Goal: Use online tool/utility: Utilize a website feature to perform a specific function

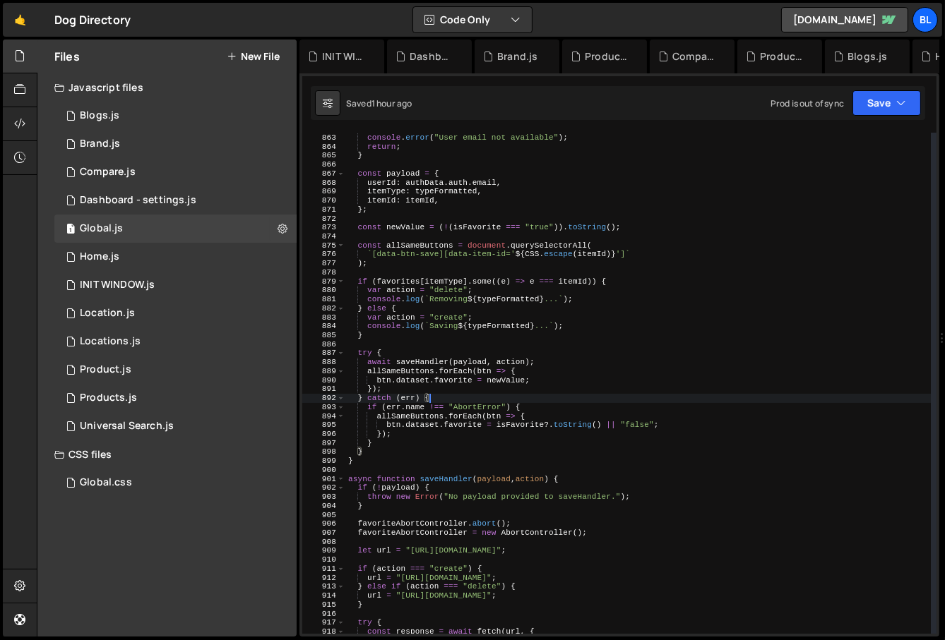
scroll to position [21797, 0]
click at [403, 262] on div "if ( ! authData . auth || ! authData . auth . email ) { console . error ( "User…" at bounding box center [638, 384] width 586 height 520
type textarea ");"
click at [403, 262] on div "if ( ! authData . auth || ! authData . auth . email ) { console . error ( "User…" at bounding box center [638, 384] width 586 height 520
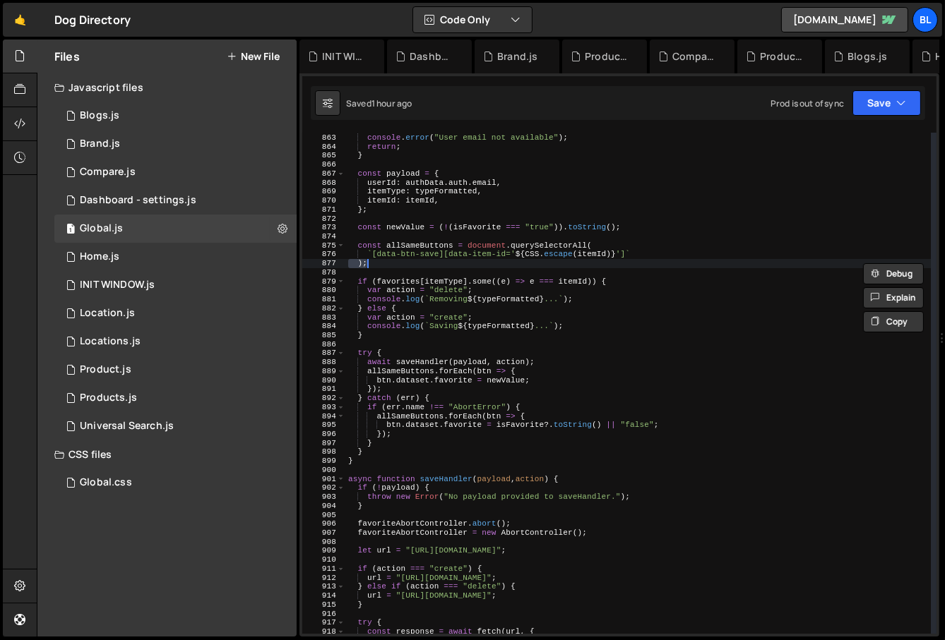
click at [401, 272] on div "if ( ! authData . auth || ! authData . auth . email ) { console . error ( "User…" at bounding box center [638, 384] width 586 height 520
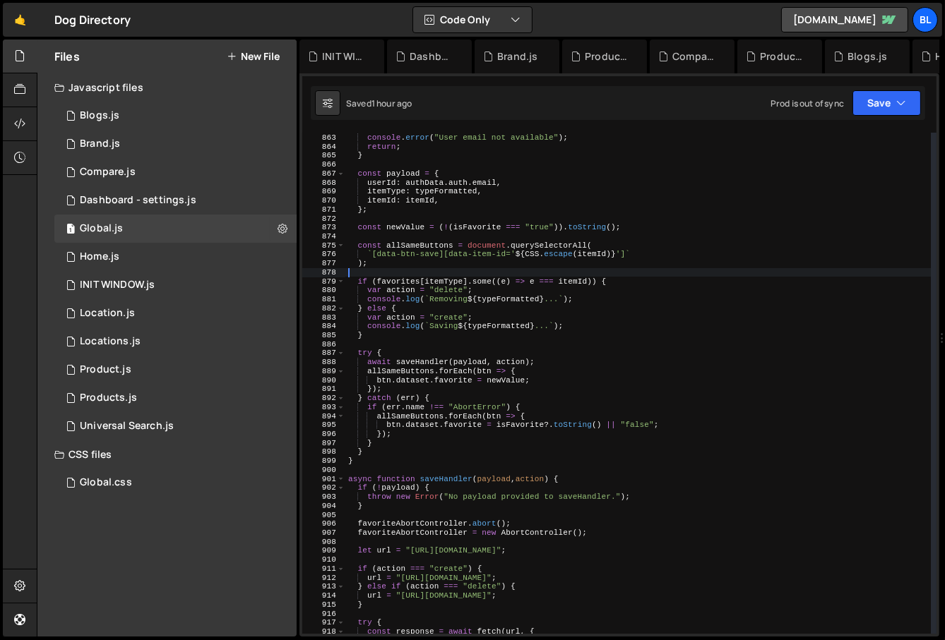
click at [401, 272] on div "if ( ! authData . auth || ! authData . auth . email ) { console . error ( "User…" at bounding box center [638, 384] width 586 height 520
click at [436, 350] on div "if ( ! authData . auth || ! authData . auth . email ) { console . error ( "User…" at bounding box center [638, 384] width 586 height 520
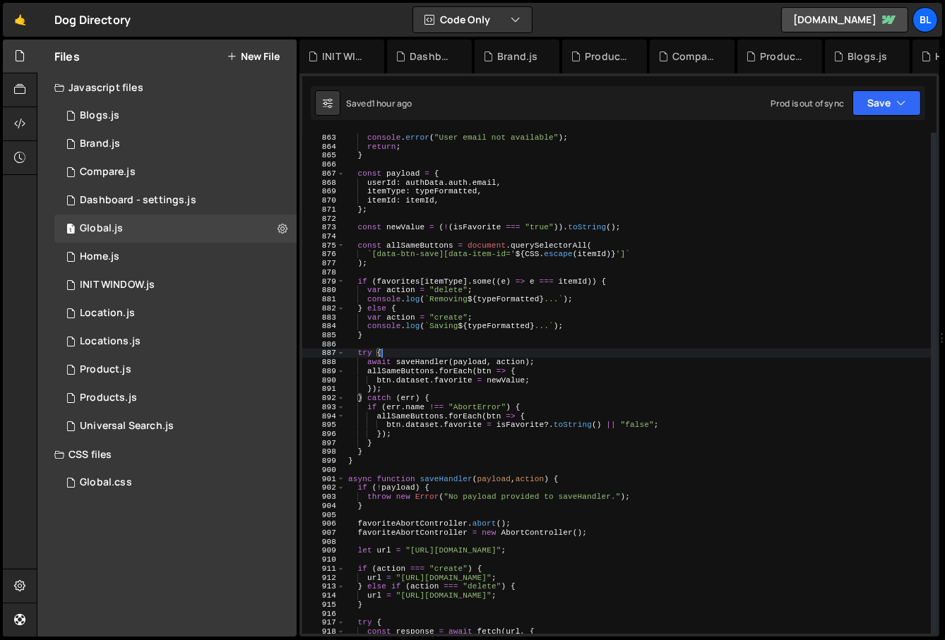
click at [472, 338] on div "if ( ! authData . auth || ! authData . auth . email ) { console . error ( "User…" at bounding box center [638, 384] width 586 height 520
type textarea "console.log(`Saving ${typeFormatted}...`); }"
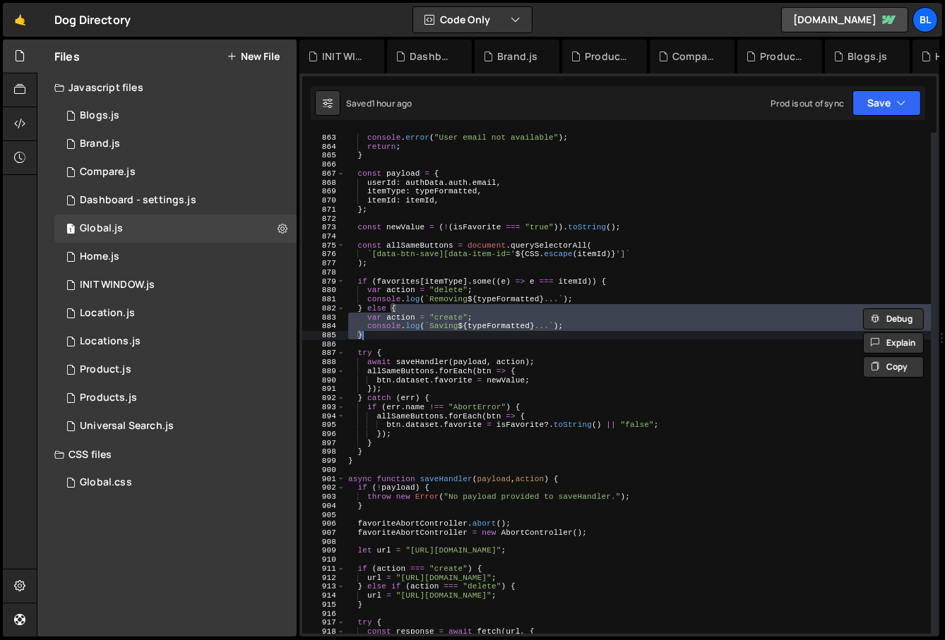
click at [470, 349] on div "if ( ! authData . auth || ! authData . auth . email ) { console . error ( "User…" at bounding box center [638, 384] width 586 height 520
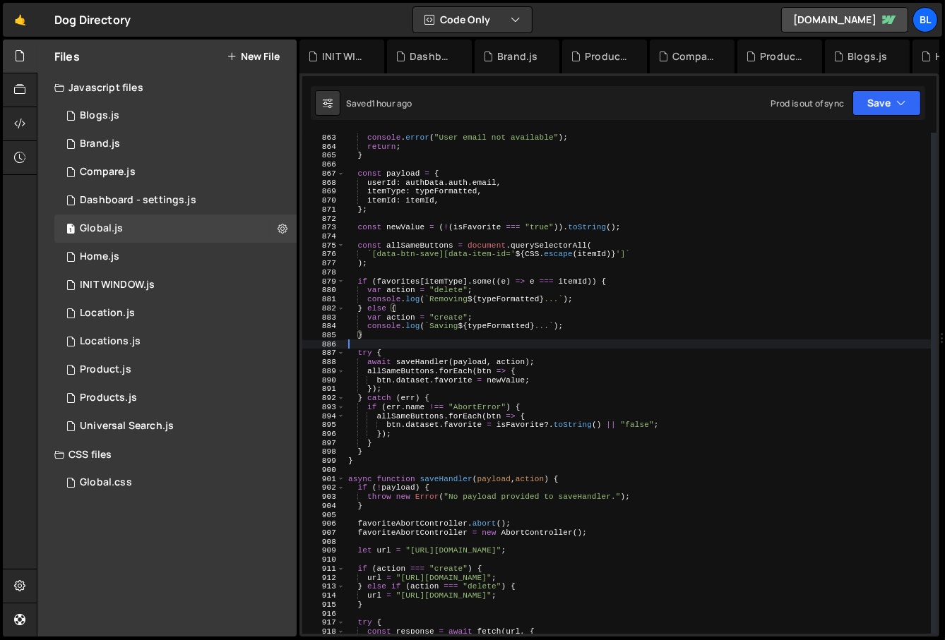
click at [470, 349] on div "if ( ! authData . auth || ! authData . auth . email ) { console . error ( "User…" at bounding box center [638, 384] width 586 height 520
click at [473, 367] on div "if ( ! authData . auth || ! authData . auth . email ) { console . error ( "User…" at bounding box center [638, 384] width 586 height 520
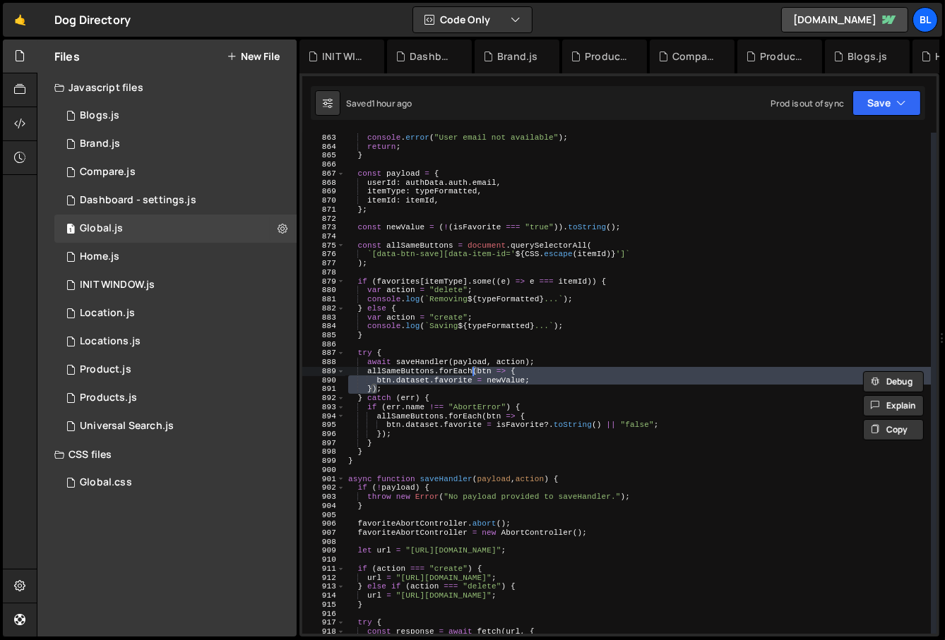
click at [476, 357] on div "if ( ! authData . auth || ! authData . auth . email ) { console . error ( "User…" at bounding box center [638, 384] width 586 height 520
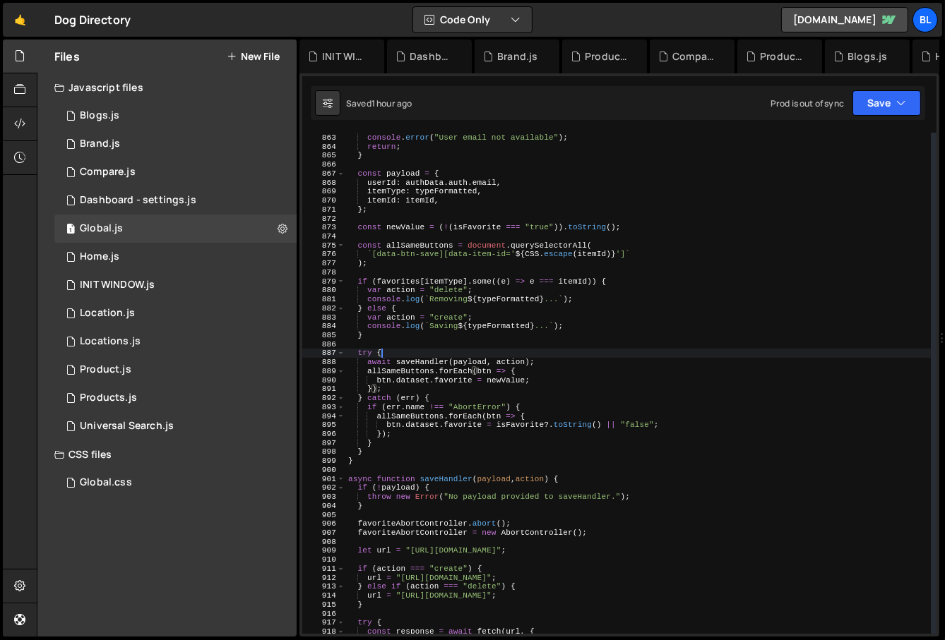
click at [476, 357] on div "if ( ! authData . auth || ! authData . auth . email ) { console . error ( "User…" at bounding box center [638, 384] width 586 height 520
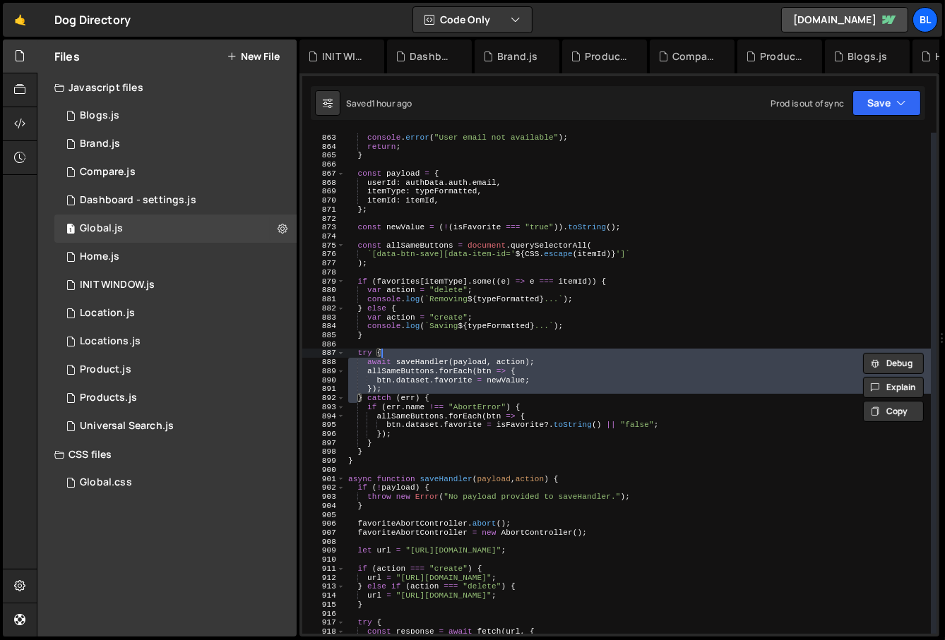
click at [476, 357] on div "if ( ! authData . auth || ! authData . auth . email ) { console . error ( "User…" at bounding box center [638, 384] width 586 height 520
click at [474, 366] on div "if ( ! authData . auth || ! authData . auth . email ) { console . error ( "User…" at bounding box center [638, 384] width 586 height 520
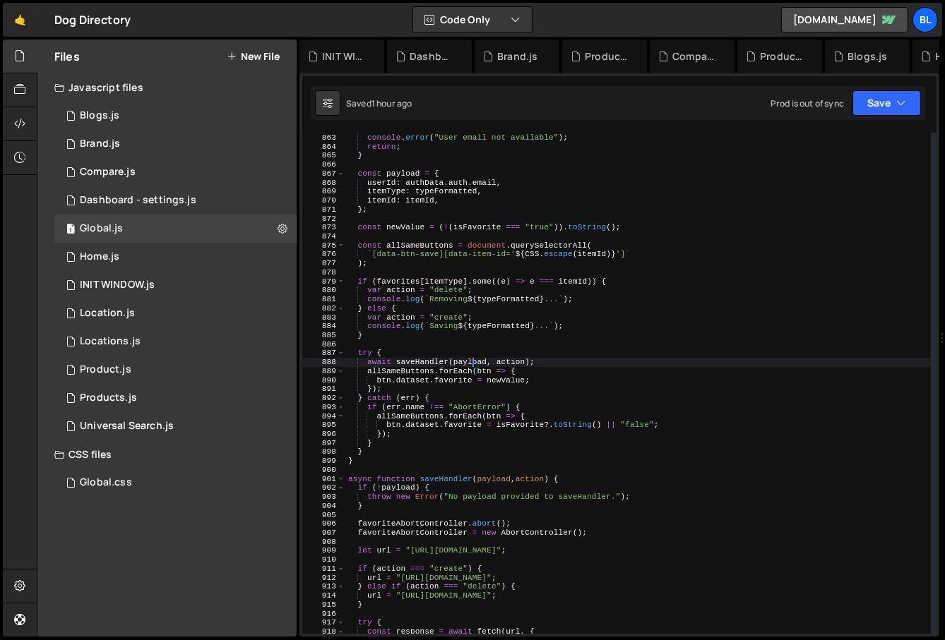
click at [474, 366] on div "if ( ! authData . auth || ! authData . auth . email ) { console . error ( "User…" at bounding box center [638, 384] width 586 height 520
click at [446, 335] on div "if ( ! authData . auth || ! authData . auth . email ) { console . error ( "User…" at bounding box center [638, 384] width 586 height 520
type textarea "}"
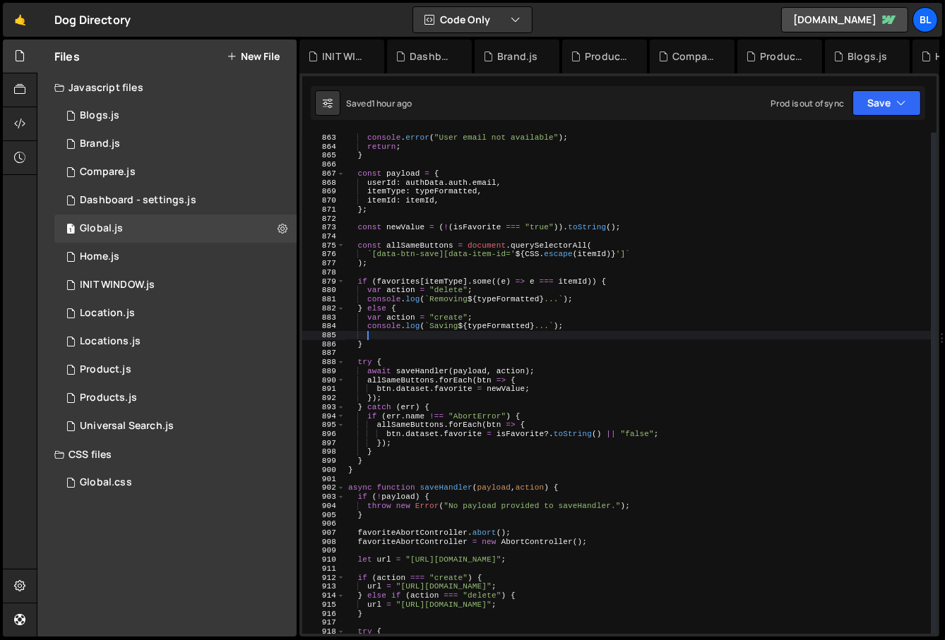
type textarea "console.log(`Saving ${typeFormatted}...`);"
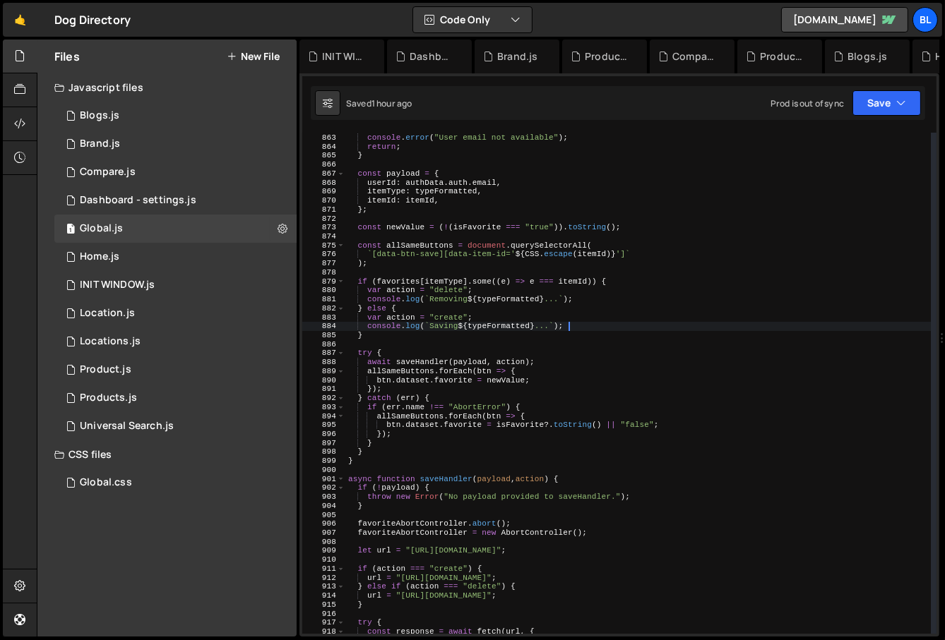
type textarea "}"
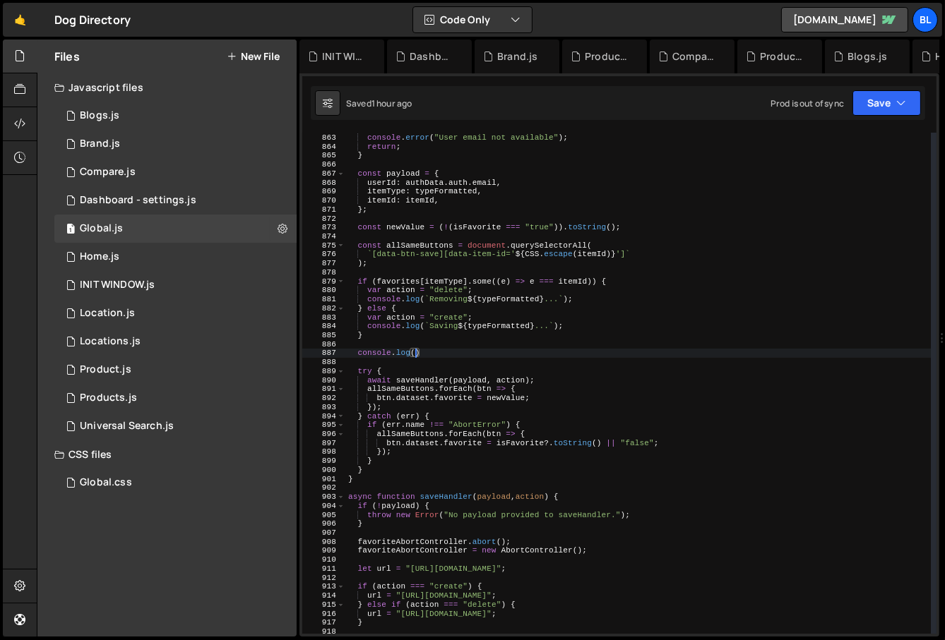
paste textarea "payload)"
type textarea "console.log(payload);"
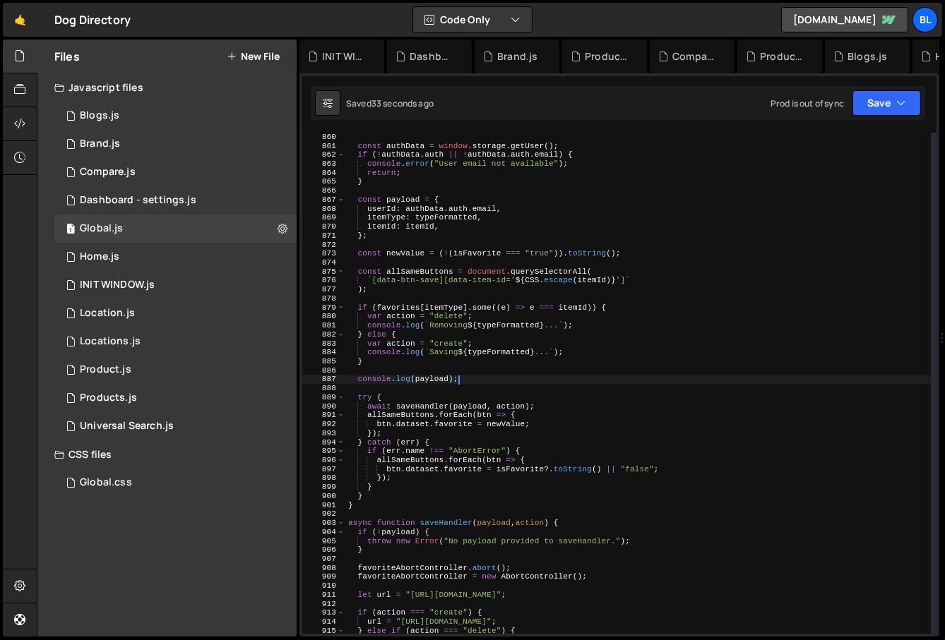
scroll to position [7716, 0]
click at [419, 386] on div "const typeFormatted = itemType . toLowerCase ( ) . trim ( ) ; const authData = …" at bounding box center [638, 385] width 586 height 520
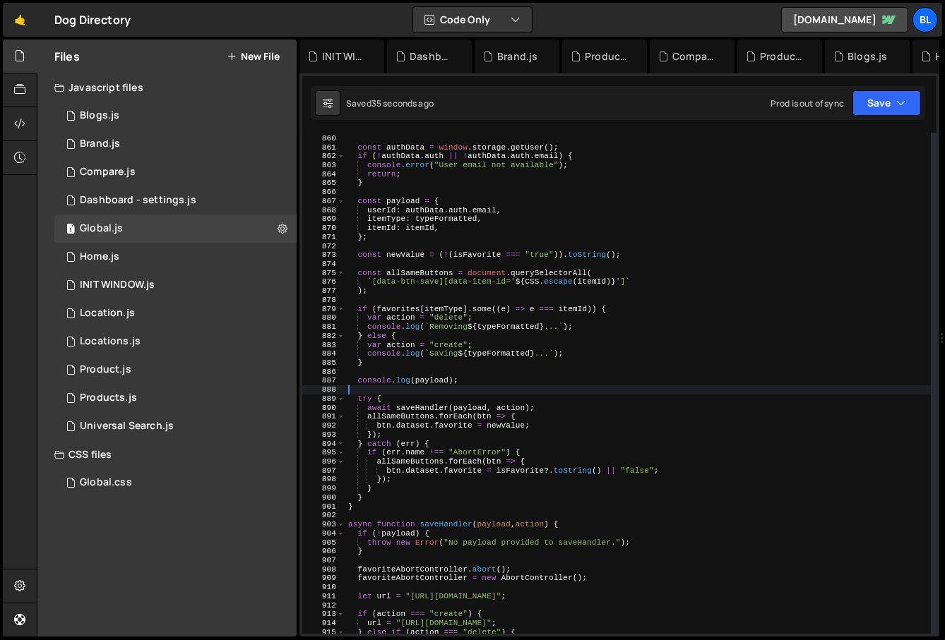
click at [421, 400] on div "const typeFormatted = itemType . toLowerCase ( ) . trim ( ) ; const authData = …" at bounding box center [638, 385] width 586 height 520
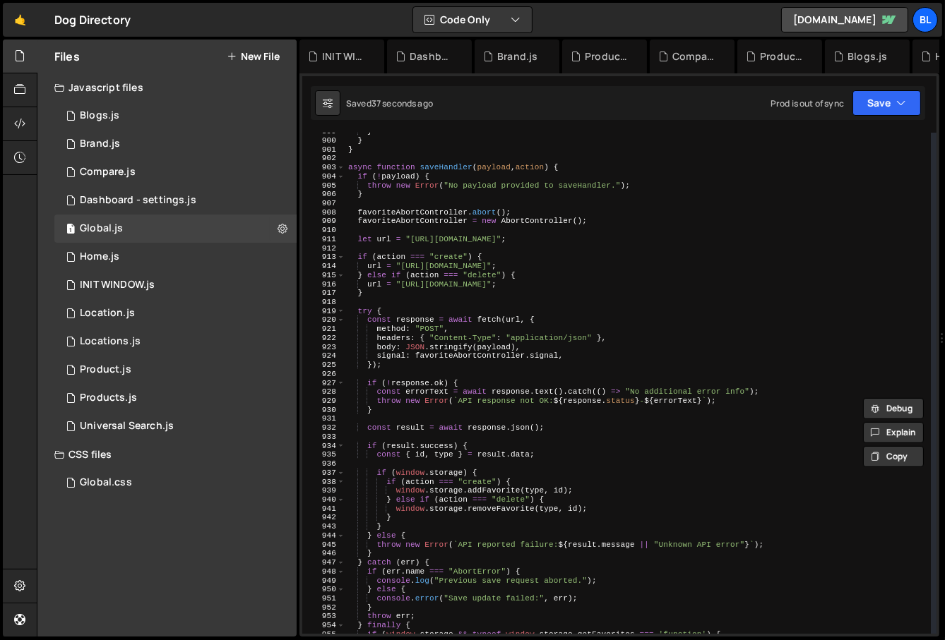
scroll to position [8074, 0]
click at [477, 509] on div "} } } async function saveHandler ( payload , action ) { if ( ! payload ) { thro…" at bounding box center [638, 387] width 586 height 520
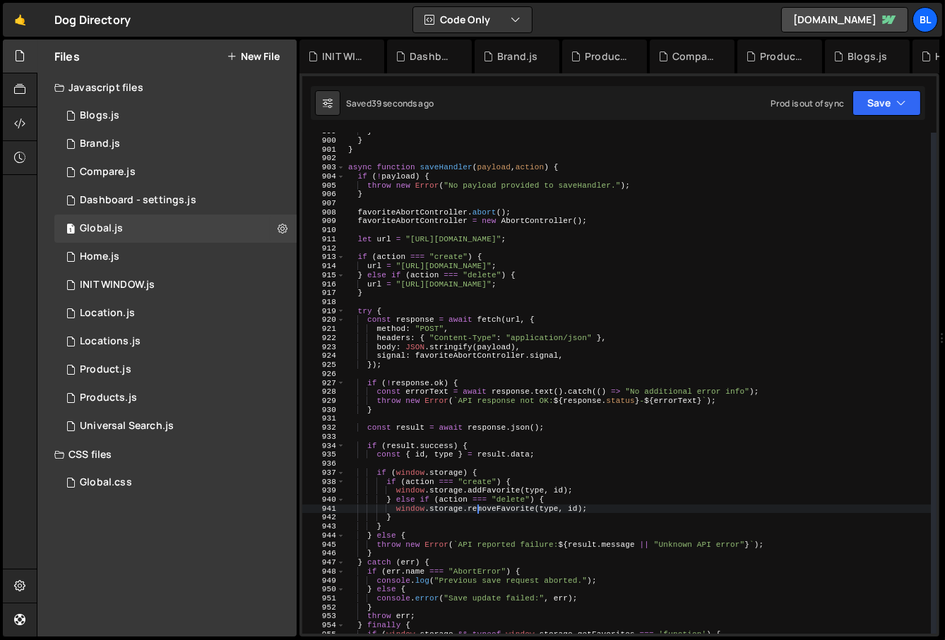
click at [495, 503] on div "} } } async function saveHandler ( payload , action ) { if ( ! payload ) { thro…" at bounding box center [638, 387] width 586 height 520
click at [507, 525] on div "} } } async function saveHandler ( payload , action ) { if ( ! payload ) { thro…" at bounding box center [638, 387] width 586 height 520
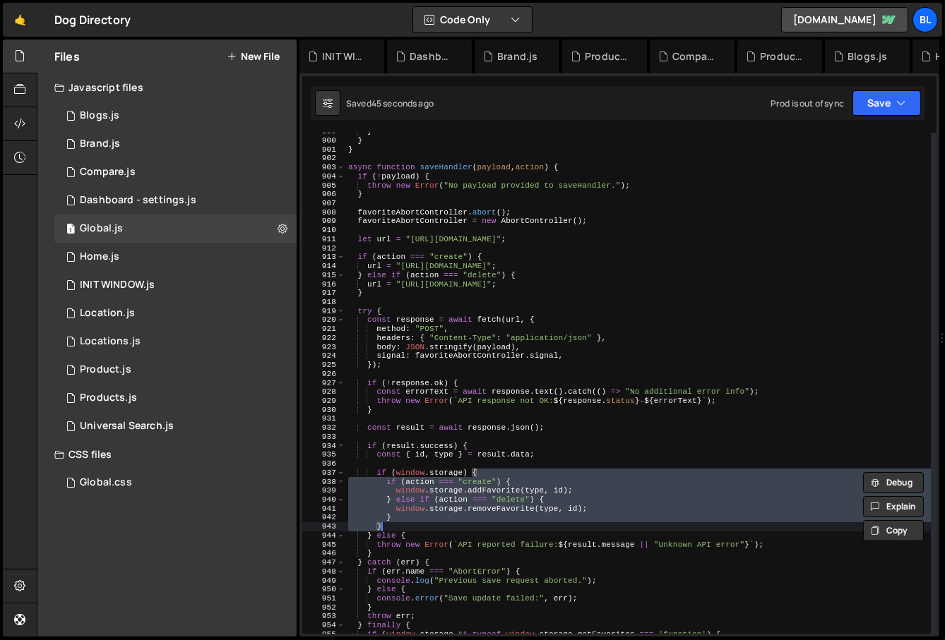
click at [510, 505] on div "} } } async function saveHandler ( payload , action ) { if ( ! payload ) { thro…" at bounding box center [638, 387] width 586 height 520
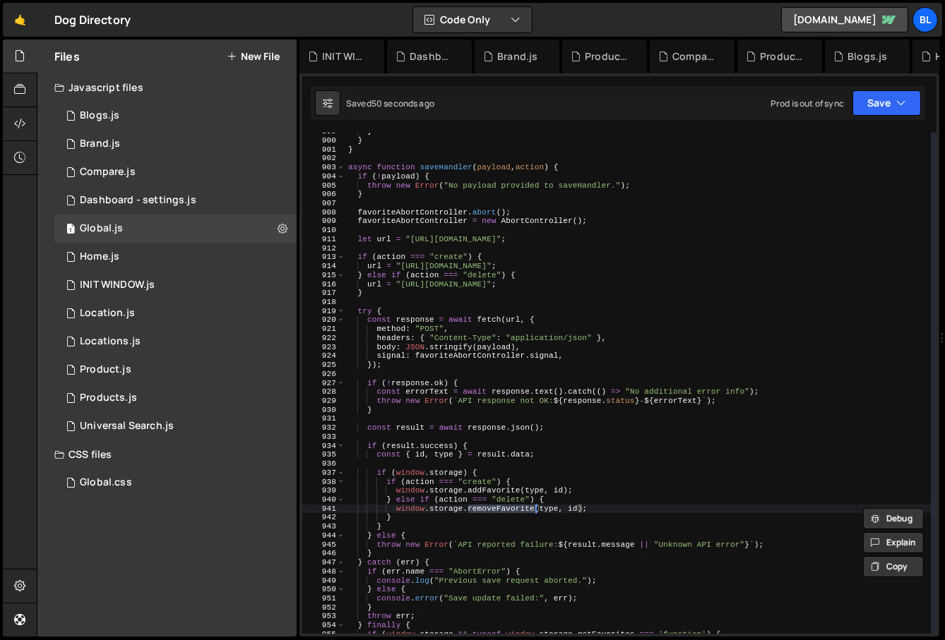
click at [462, 447] on div "} } } async function saveHandler ( payload , action ) { if ( ! payload ) { thro…" at bounding box center [638, 387] width 586 height 520
type textarea "if (result.success) {"
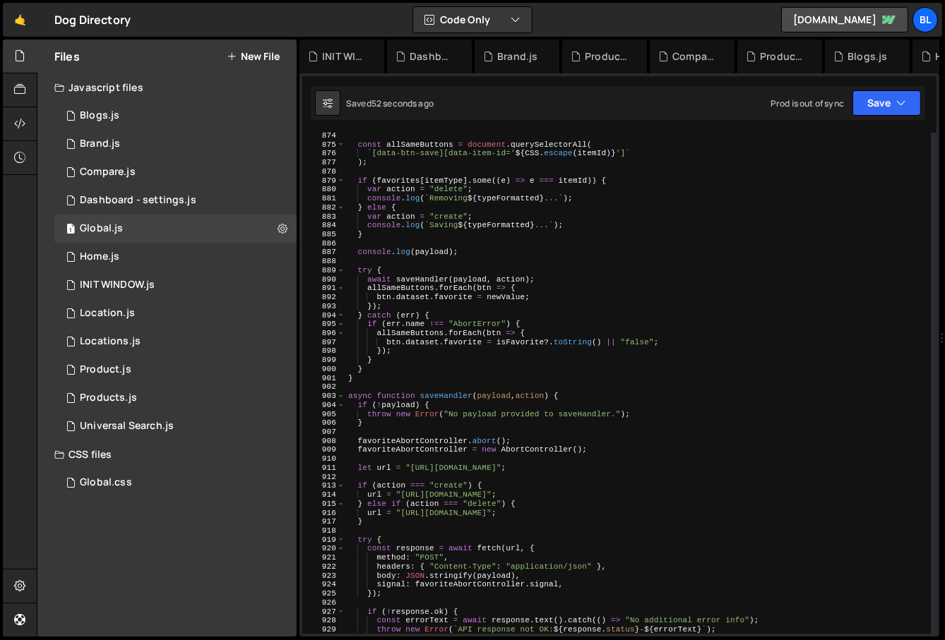
scroll to position [7829, 0]
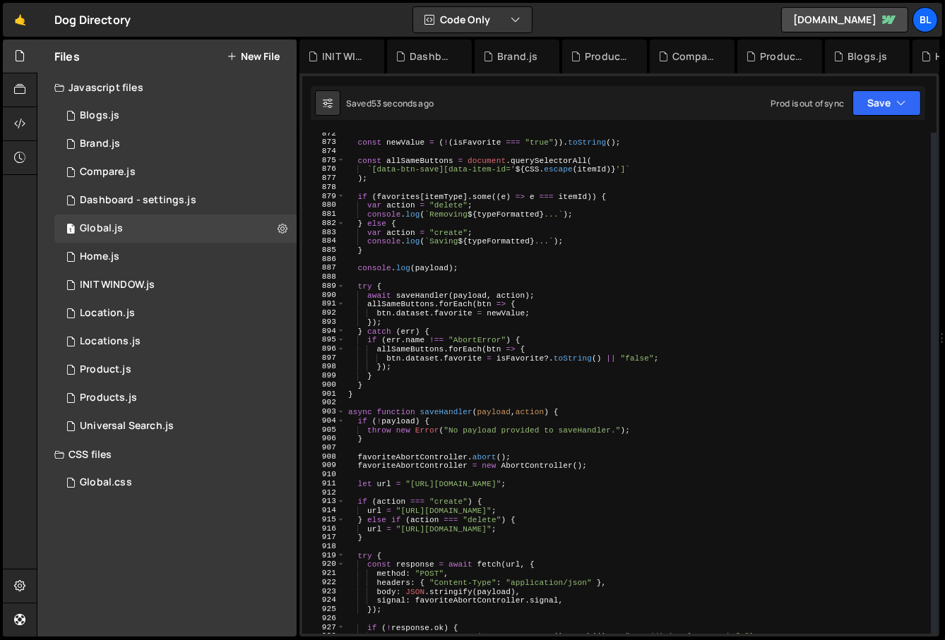
click at [496, 257] on div "const newValue = ( ! ( isFavorite === "true" )) . toString ( ) ; const allSameB…" at bounding box center [638, 389] width 586 height 520
click at [481, 258] on div "const newValue = ( ! ( isFavorite === "true" )) . toString ( ) ; const allSameB…" at bounding box center [638, 389] width 586 height 520
click at [478, 265] on div "const newValue = ( ! ( isFavorite === "true" )) . toString ( ) ; const allSameB…" at bounding box center [638, 389] width 586 height 520
type textarea "console.log(payload);"
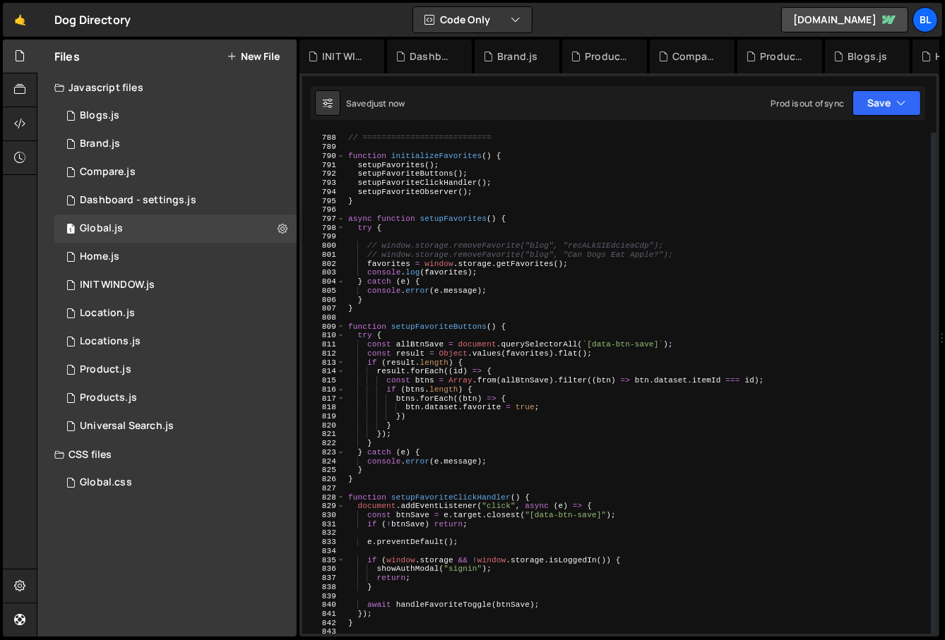
scroll to position [7069, 0]
click at [588, 253] on div "// FAVORITES MODULE // =========================== function initializeFavorites…" at bounding box center [638, 386] width 586 height 520
type textarea "window.storage.removeFavorite("blog", "recALkSIEdcieaCdp");"
click at [606, 241] on div "// FAVORITES MODULE // =========================== function initializeFavorites…" at bounding box center [638, 386] width 586 height 520
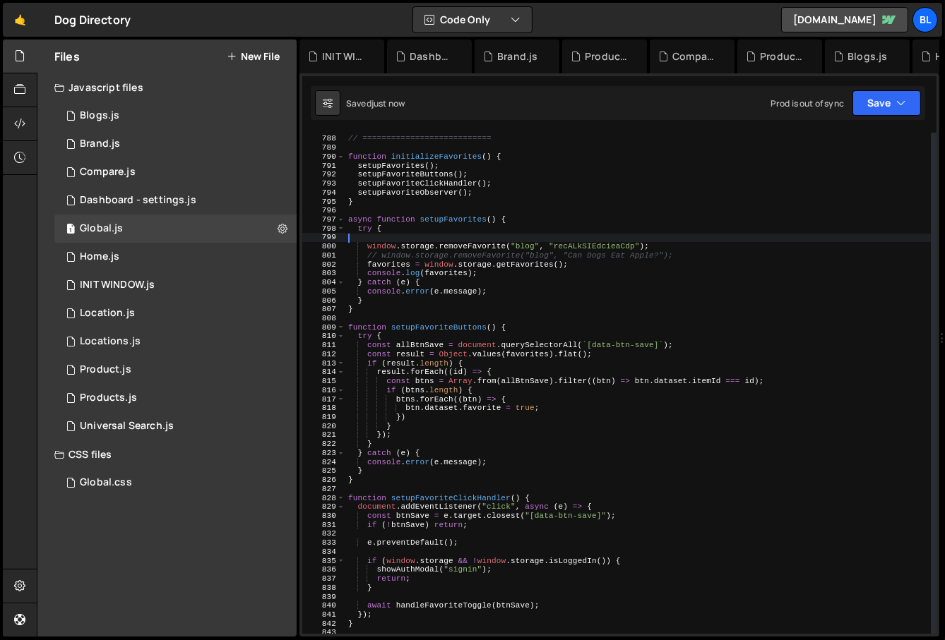
click at [604, 254] on div "// FAVORITES MODULE // =========================== function initializeFavorites…" at bounding box center [638, 386] width 586 height 520
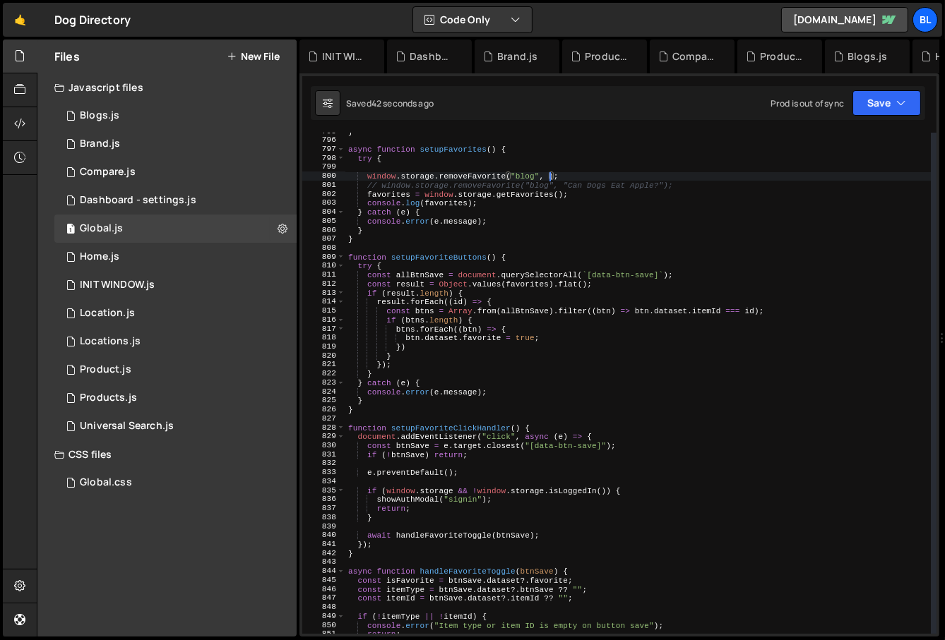
click at [542, 361] on div "} async function setupFavorites ( ) { try { window . storage . removeFavorite (…" at bounding box center [638, 387] width 586 height 520
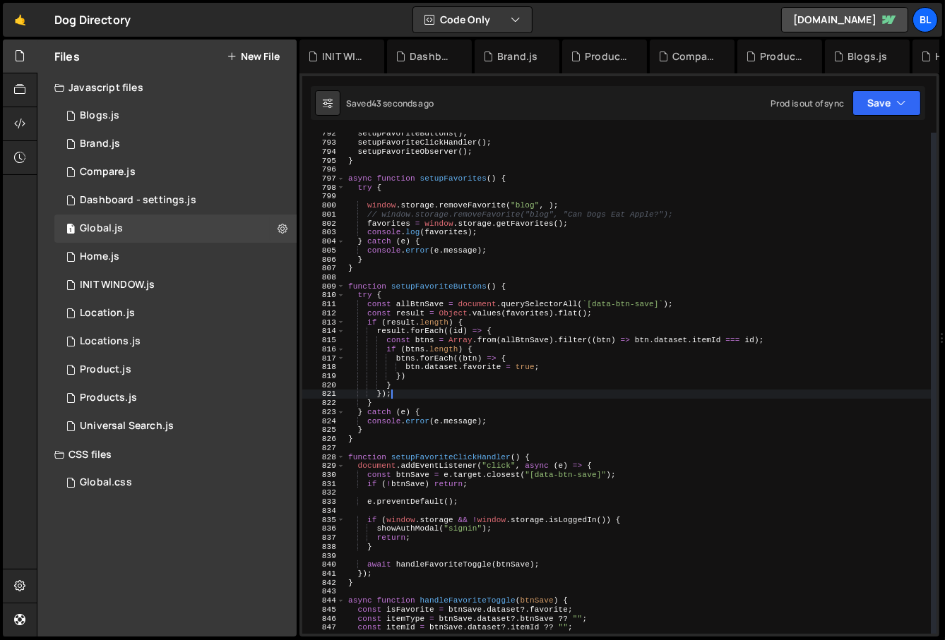
click at [562, 217] on div "setupFavoriteButtons ( ) ; setupFavoriteClickHandler ( ) ; setupFavoriteObserve…" at bounding box center [638, 389] width 586 height 520
paste textarea ""recA6s2IKjaHs9r4J""
type textarea "window.storage.removeFavorite("blog", "recA6s2IKjaHs9r4J");"
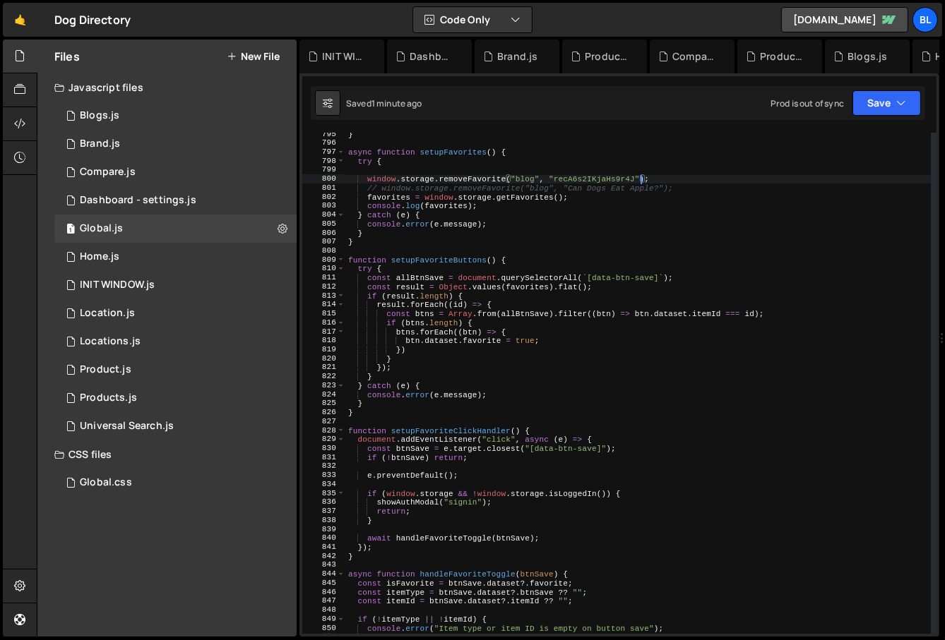
scroll to position [7137, 0]
click at [162, 270] on div "1 Home.js 0" at bounding box center [175, 257] width 242 height 28
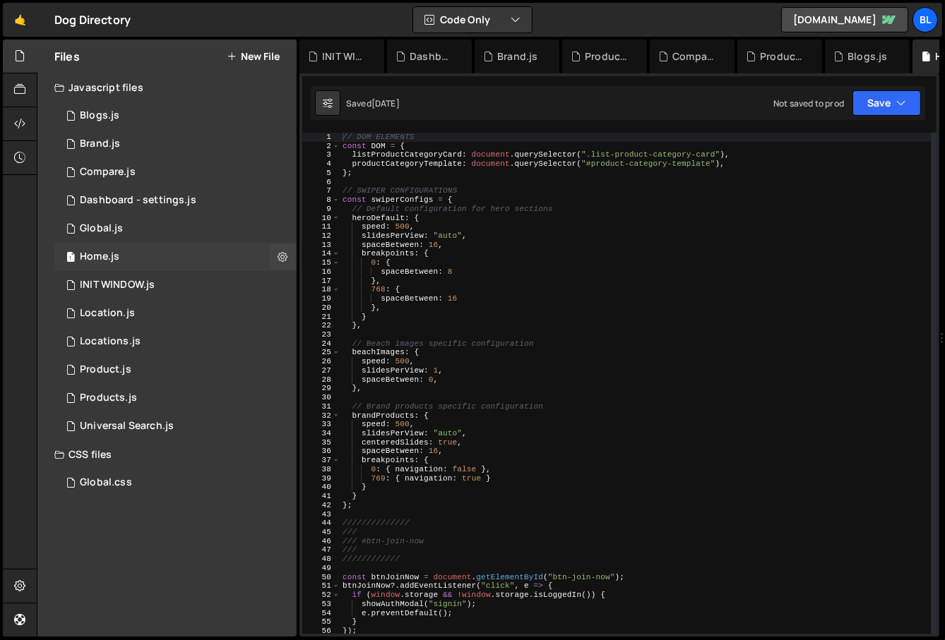
scroll to position [0, 0]
click at [172, 296] on div "0 INIT WINDOW.js 0" at bounding box center [175, 285] width 242 height 28
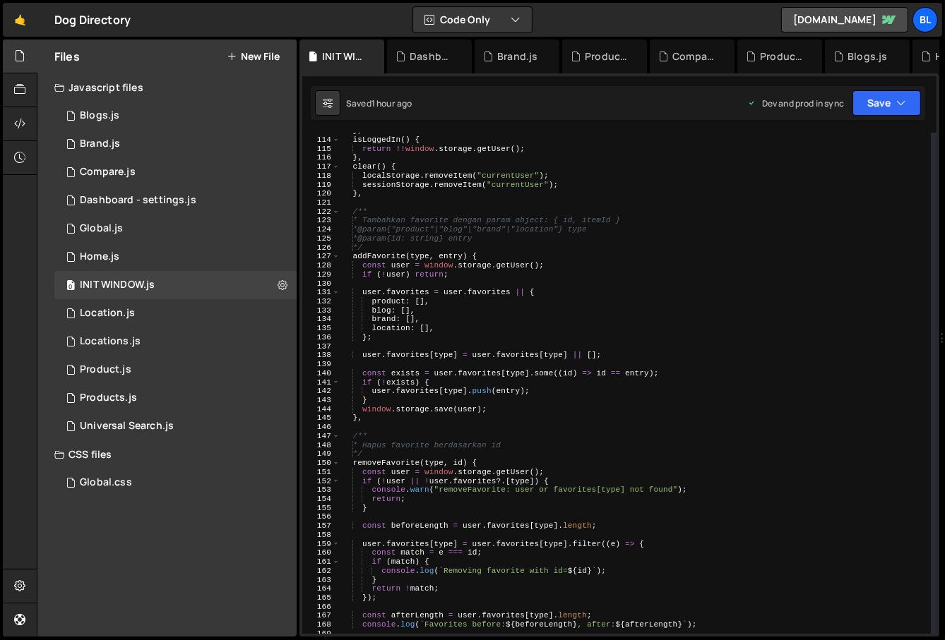
scroll to position [1093, 0]
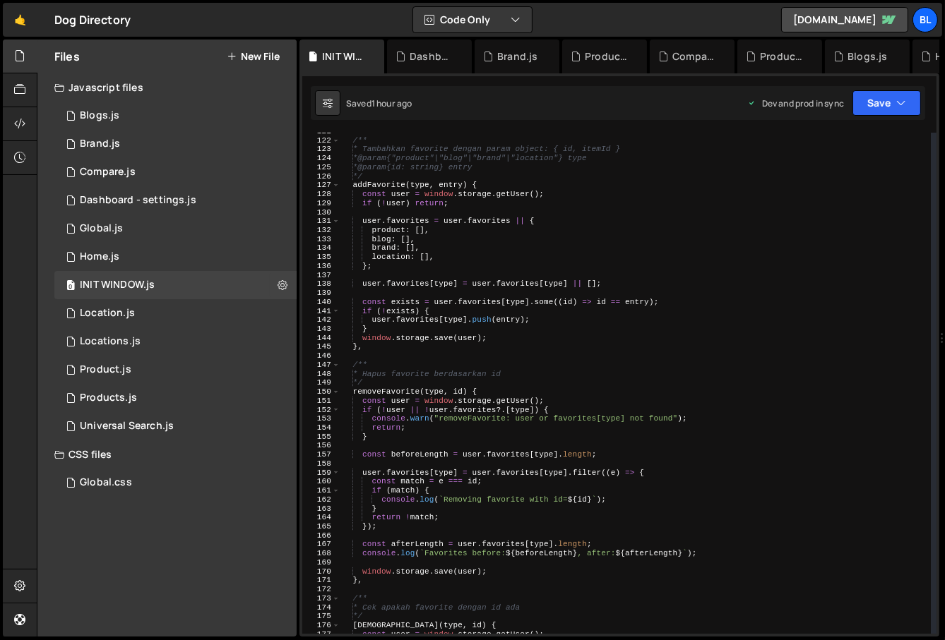
click at [633, 470] on div "/** * Tambahkan favorite dengan param object: { id, itemId } * @param {"product…" at bounding box center [635, 387] width 591 height 520
click at [429, 502] on div "/** * Tambahkan favorite dengan param object: { id, itemId } * @param {"product…" at bounding box center [635, 387] width 591 height 520
click at [498, 484] on div "/** * Tambahkan favorite dengan param object: { id, itemId } * @param {"product…" at bounding box center [635, 387] width 591 height 520
paste textarea ""recA6s2IKjaHs9r4J""
click at [498, 484] on div "/** * Tambahkan favorite dengan param object: { id, itemId } * @param {"product…" at bounding box center [635, 387] width 591 height 520
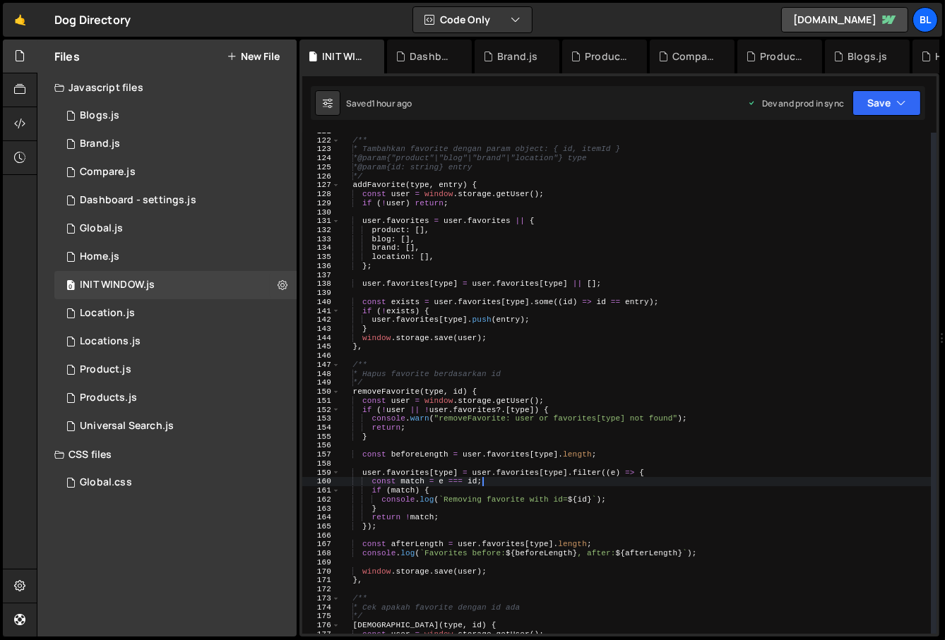
click at [417, 419] on div "/** * Tambahkan favorite dengan param object: { id, itemId } * @param {"product…" at bounding box center [635, 387] width 591 height 520
type textarea "console.warn("removeFavorite: user or favorites[type] not found");"
click at [179, 214] on div "1 Dashboard - settings.js 0" at bounding box center [175, 200] width 242 height 28
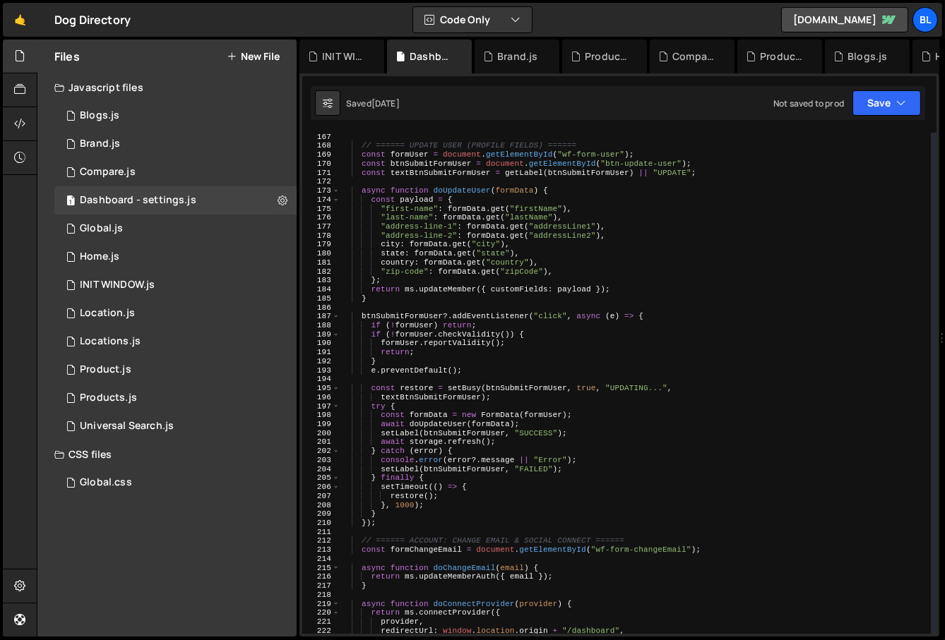
scroll to position [1491, 0]
click at [161, 234] on div "1 Global.js 0" at bounding box center [175, 229] width 242 height 28
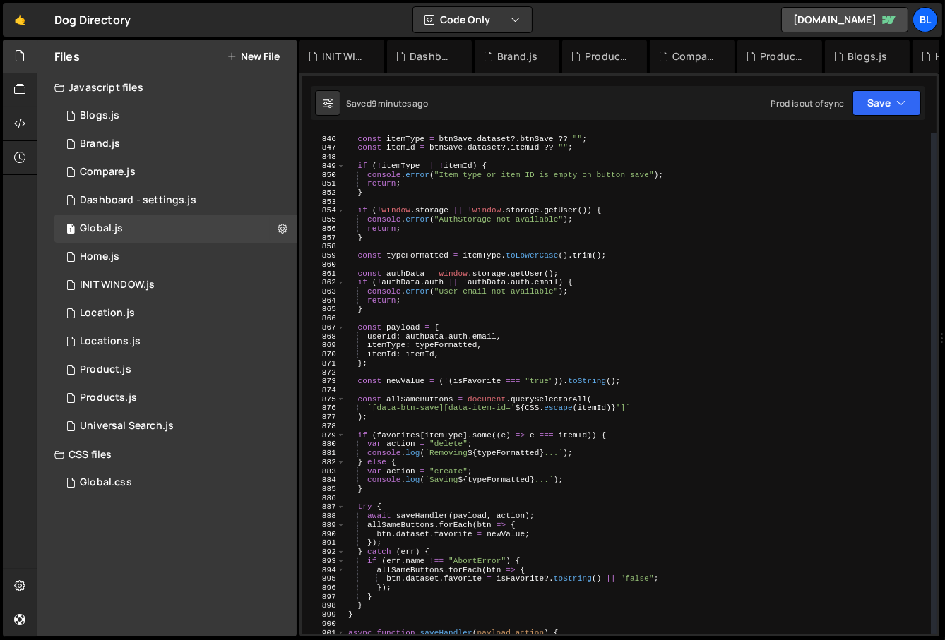
scroll to position [7599, 0]
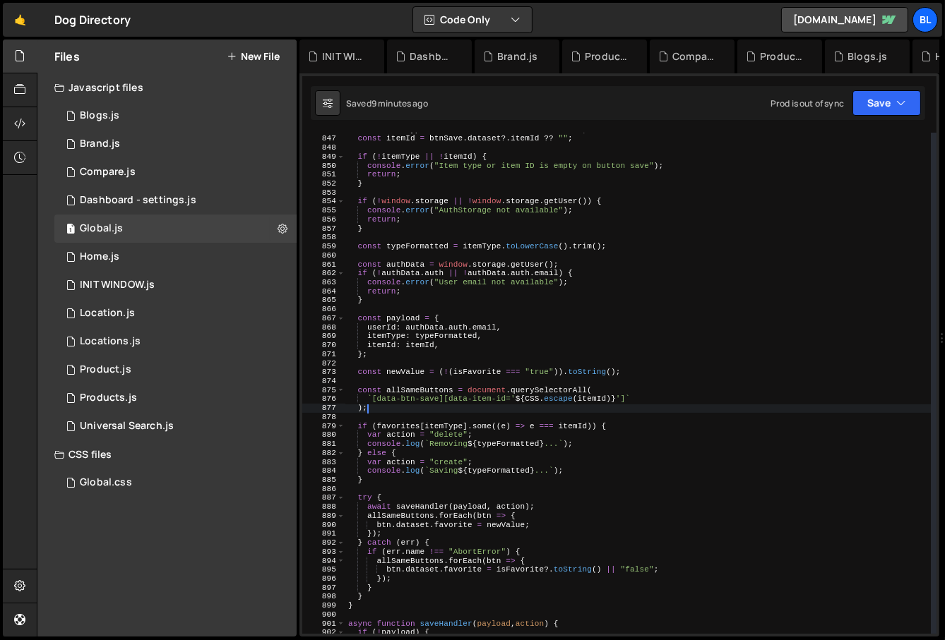
click at [400, 412] on div "const itemType = btnSave . dataset ?. btnSave ?? "" ; const itemId = btnSave . …" at bounding box center [638, 386] width 586 height 520
click at [460, 441] on div "const itemType = btnSave . dataset ?. btnSave ?? "" ; const itemId = btnSave . …" at bounding box center [638, 386] width 586 height 520
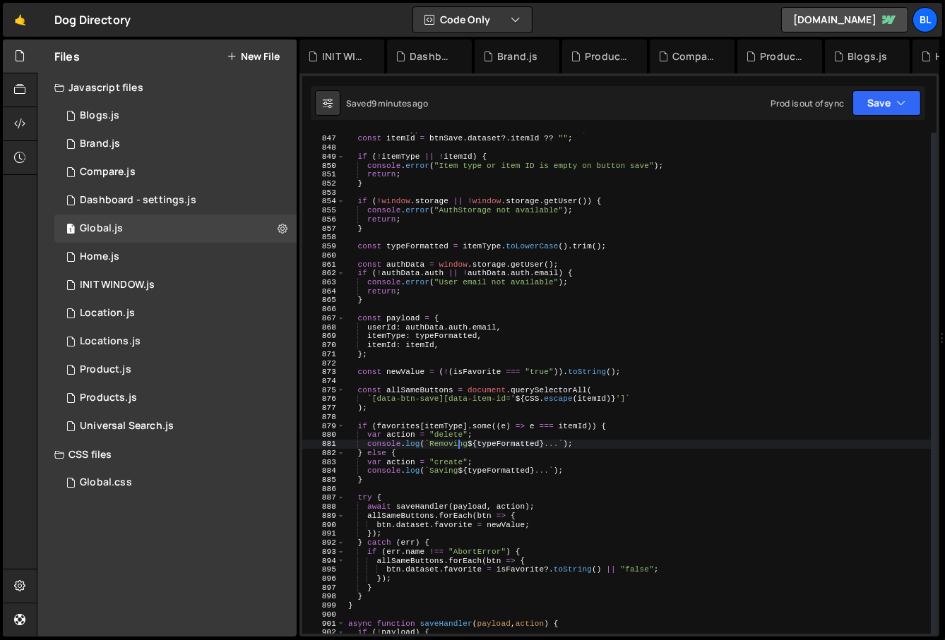
click at [424, 451] on div "const itemType = btnSave . dataset ?. btnSave ?? "" ; const itemId = btnSave . …" at bounding box center [638, 386] width 586 height 520
click at [402, 430] on div "const itemType = btnSave . dataset ?. btnSave ?? "" ; const itemId = btnSave . …" at bounding box center [638, 386] width 586 height 520
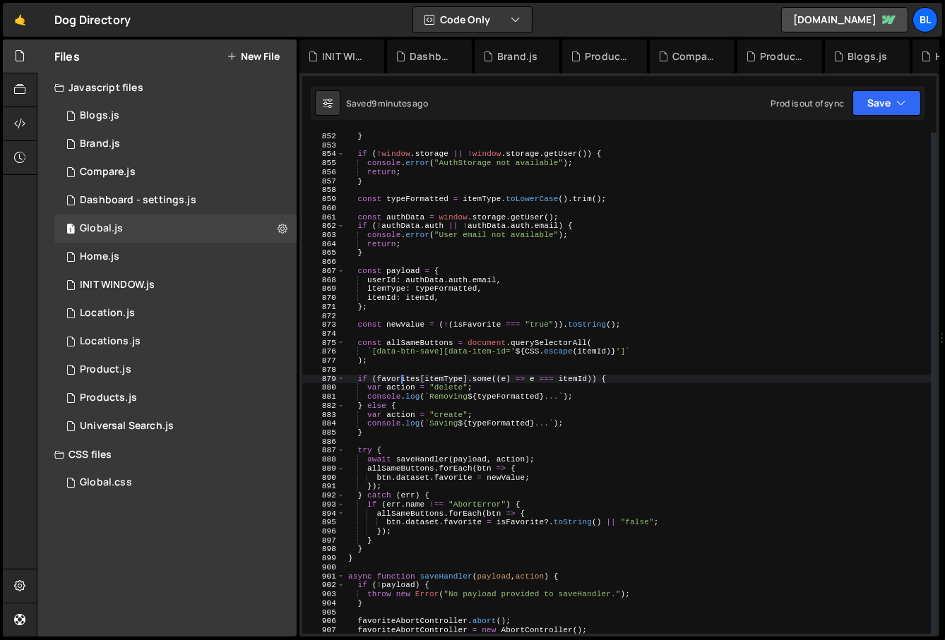
scroll to position [7646, 0]
click at [436, 437] on div "} if ( ! window . storage || ! window . storage . getUser ( )) { console . erro…" at bounding box center [638, 392] width 586 height 520
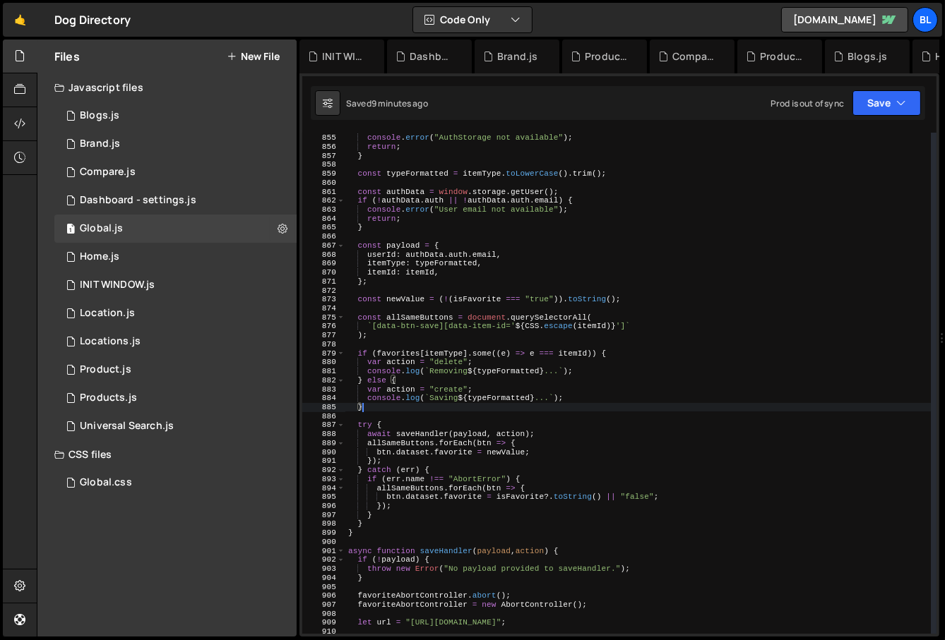
scroll to position [7672, 0]
click at [400, 349] on div "if ( ! window . storage || ! window . storage . getUser ( )) { console . error …" at bounding box center [638, 384] width 586 height 520
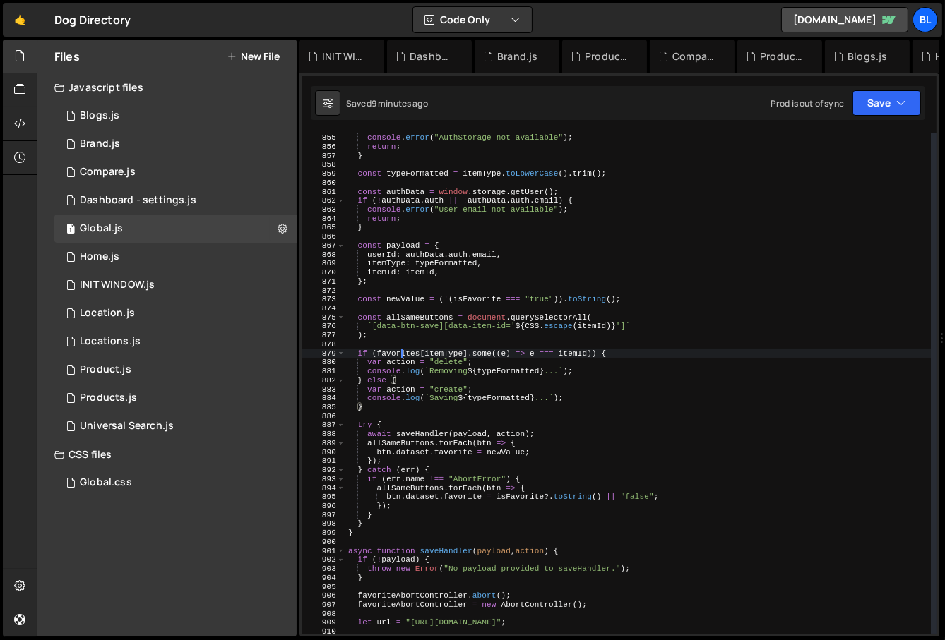
click at [400, 349] on div "if ( ! window . storage || ! window . storage . getUser ( )) { console . error …" at bounding box center [638, 384] width 586 height 520
click at [484, 333] on div "if ( ! window . storage || ! window . storage . getUser ( )) { console . error …" at bounding box center [638, 384] width 586 height 520
type textarea ");"
click at [484, 333] on div "if ( ! window . storage || ! window . storage . getUser ( )) { console . error …" at bounding box center [638, 384] width 586 height 520
click at [484, 345] on div "if ( ! window . storage || ! window . storage . getUser ( )) { console . error …" at bounding box center [638, 384] width 586 height 520
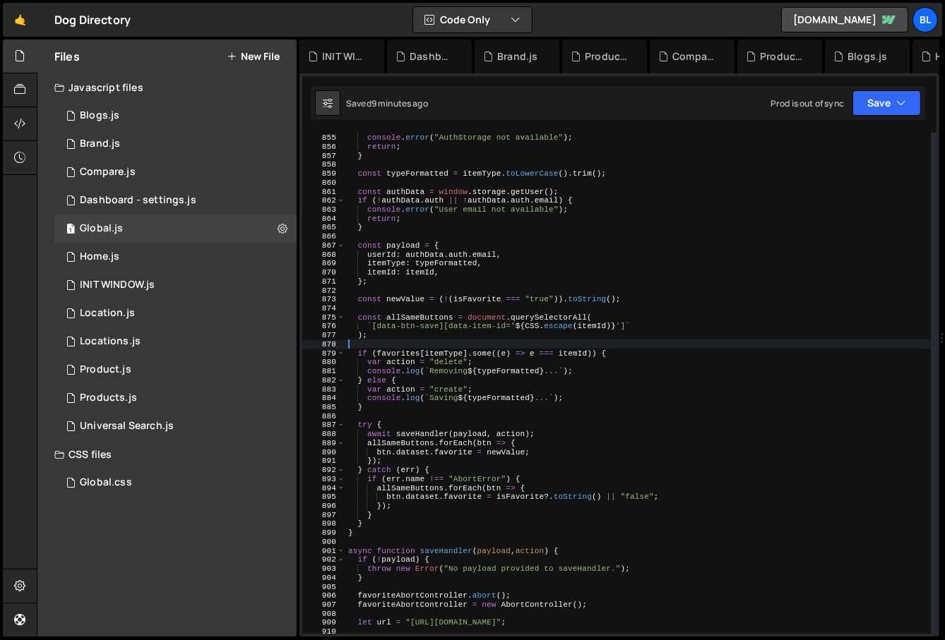
click at [484, 345] on div "if ( ! window . storage || ! window . storage . getUser ( )) { console . error …" at bounding box center [638, 384] width 586 height 520
click at [484, 359] on div "if ( ! window . storage || ! window . storage . getUser ( )) { console . error …" at bounding box center [638, 384] width 586 height 520
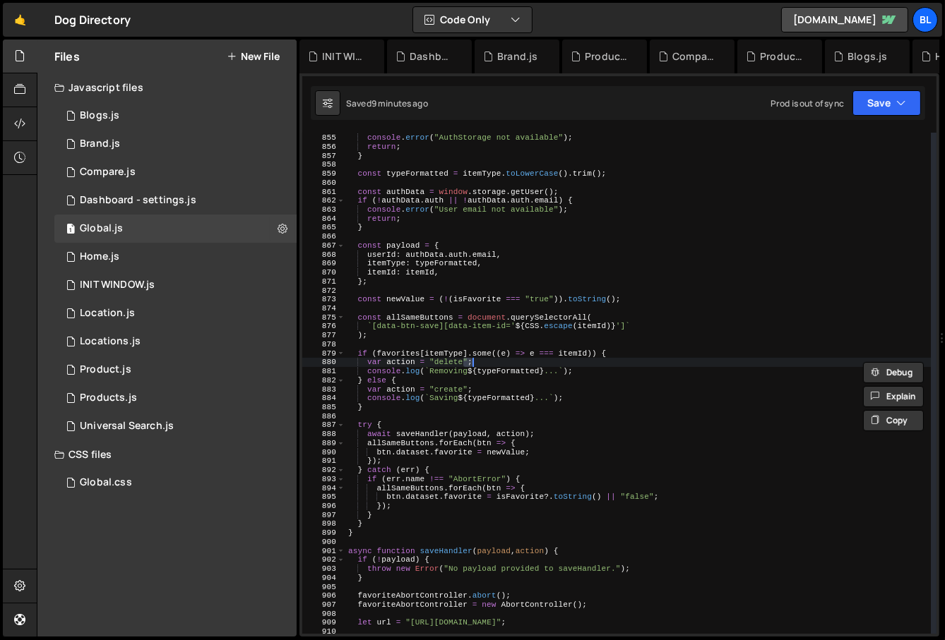
click at [486, 349] on div "if ( ! window . storage || ! window . storage . getUser ( )) { console . error …" at bounding box center [638, 384] width 586 height 520
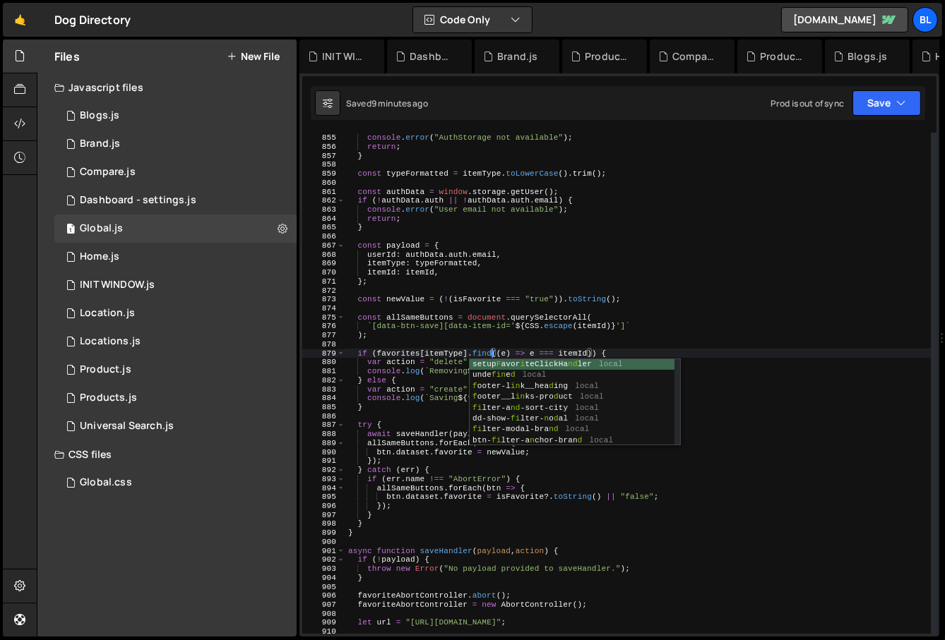
click at [437, 381] on div "if ( ! window . storage || ! window . storage . getUser ( )) { console . error …" at bounding box center [638, 384] width 586 height 520
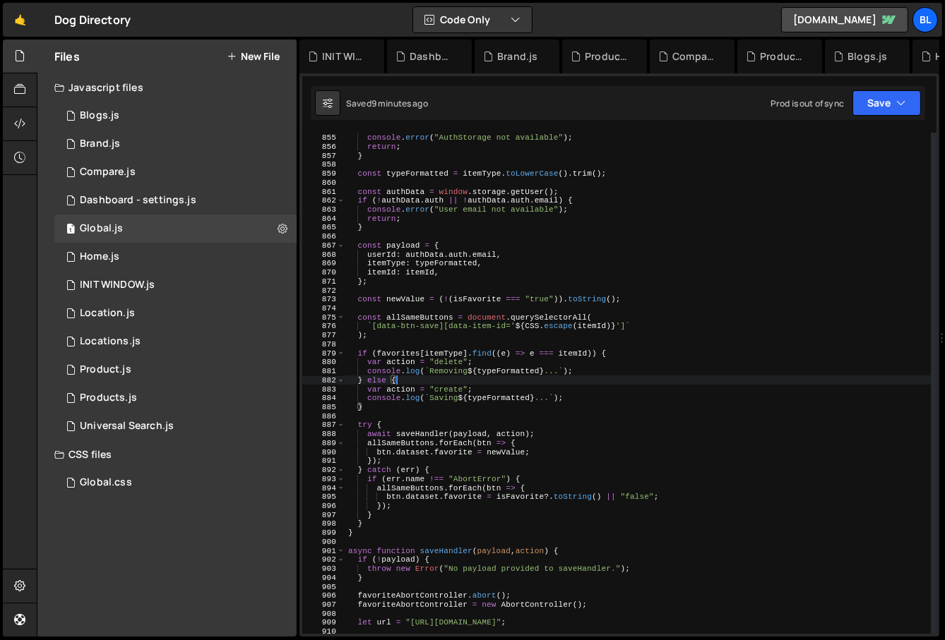
click at [415, 367] on div "if ( ! window . storage || ! window . storage . getUser ( )) { console . error …" at bounding box center [638, 384] width 586 height 520
click at [447, 397] on div "if ( ! window . storage || ! window . storage . getUser ( )) { console . error …" at bounding box center [638, 384] width 586 height 520
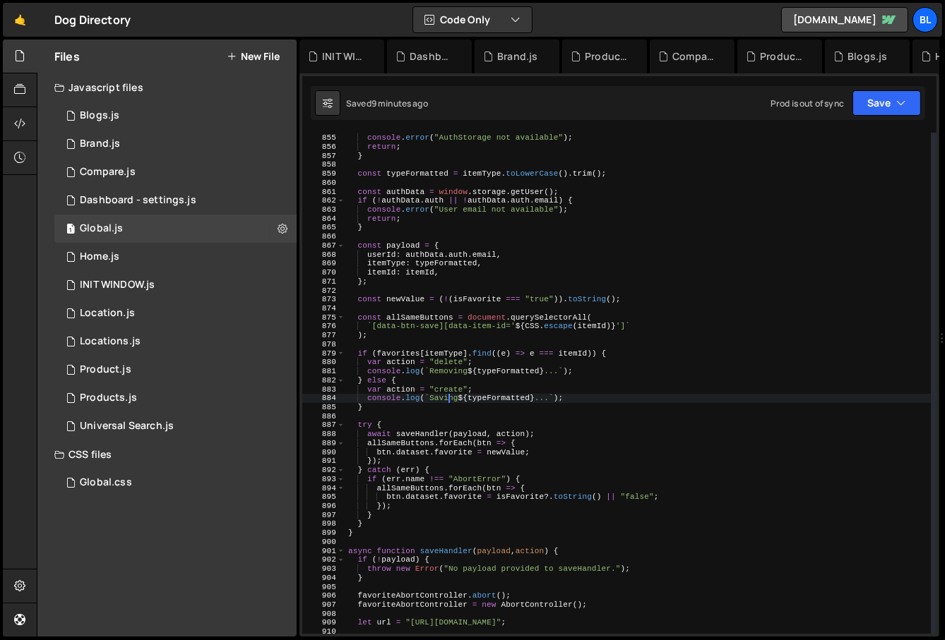
click at [380, 373] on div "if ( ! window . storage || ! window . storage . getUser ( )) { console . error …" at bounding box center [638, 384] width 586 height 520
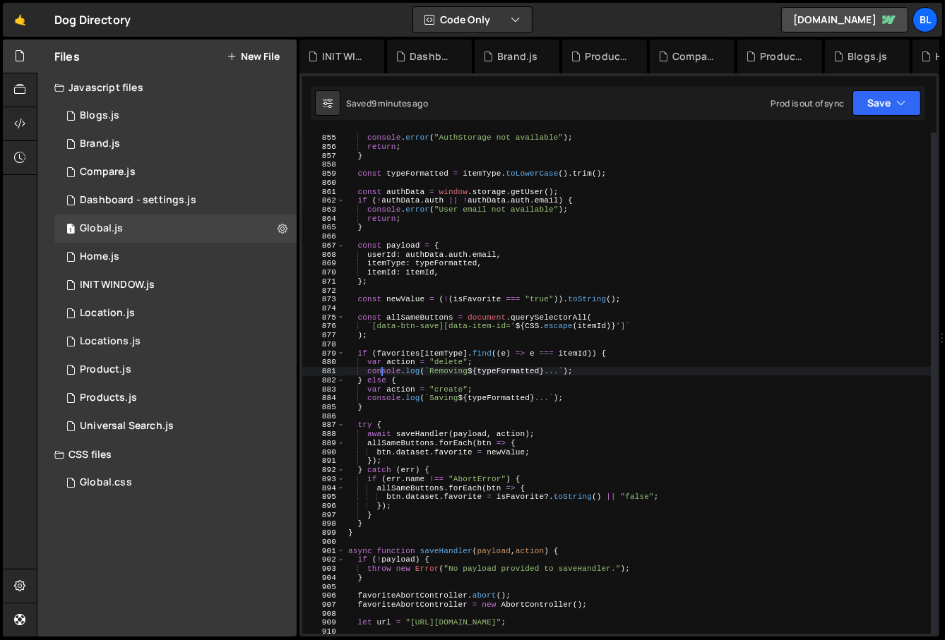
click at [426, 427] on div "if ( ! window . storage || ! window . storage . getUser ( )) { console . error …" at bounding box center [638, 384] width 586 height 520
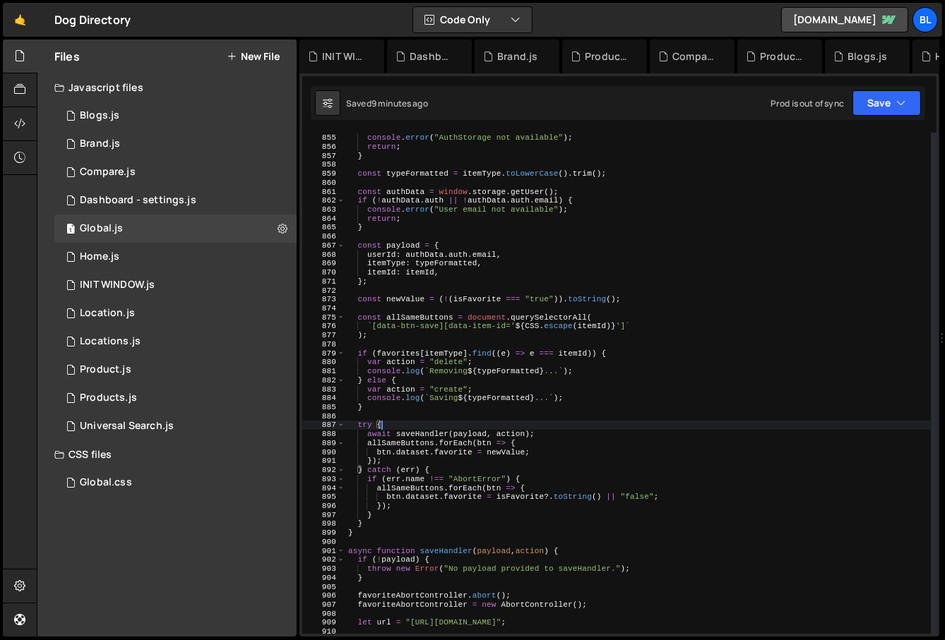
scroll to position [0, 2]
click at [409, 448] on div "if ( ! window . storage || ! window . storage . getUser ( )) { console . error …" at bounding box center [638, 384] width 586 height 520
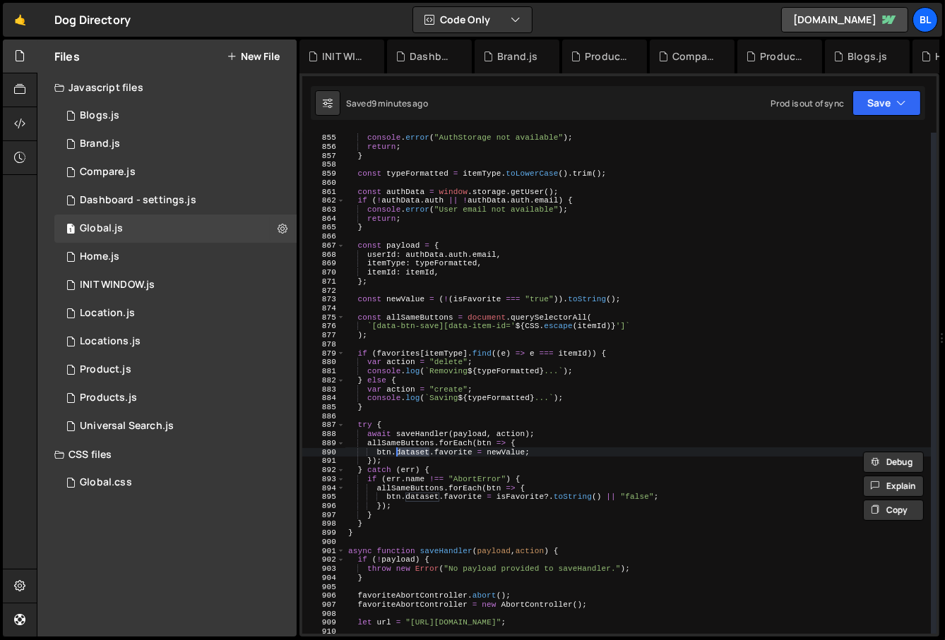
click at [431, 429] on div "if ( ! window . storage || ! window . storage . getUser ( )) { console . error …" at bounding box center [638, 384] width 586 height 520
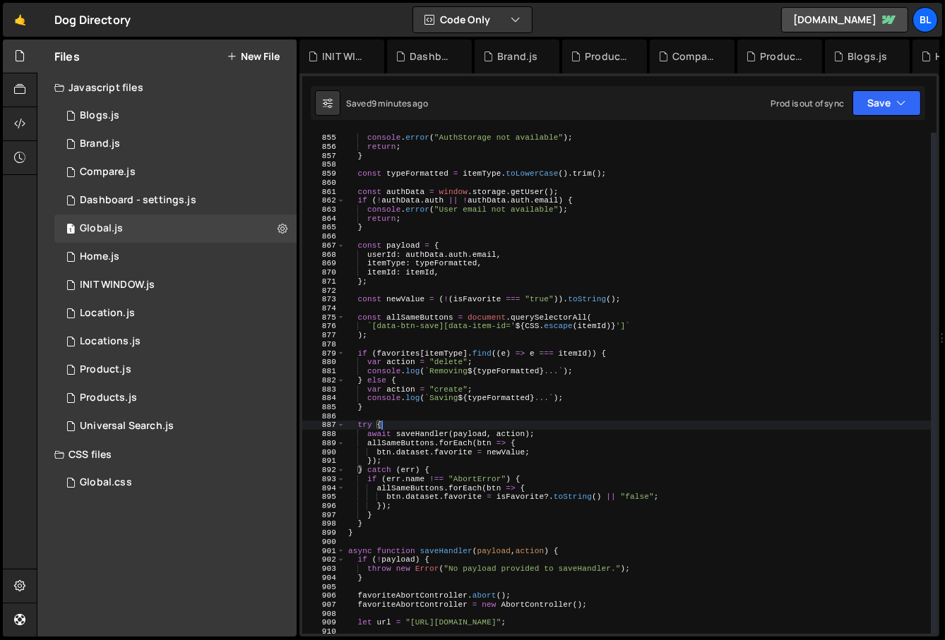
click at [431, 429] on div "if ( ! window . storage || ! window . storage . getUser ( )) { console . error …" at bounding box center [638, 384] width 586 height 520
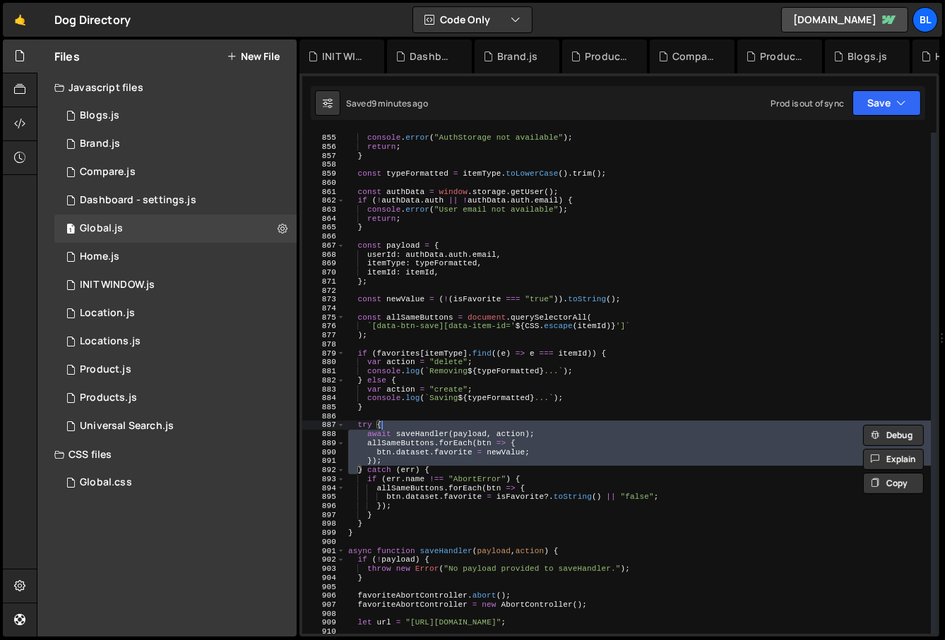
click at [430, 448] on div "if ( ! window . storage || ! window . storage . getUser ( )) { console . error …" at bounding box center [638, 384] width 586 height 520
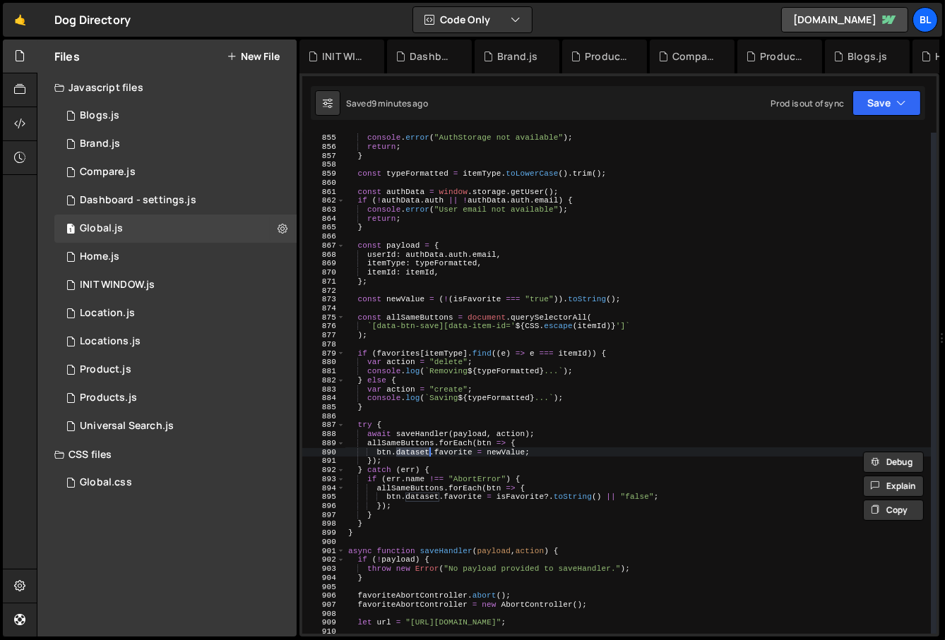
click at [412, 424] on div "if ( ! window . storage || ! window . storage . getUser ( )) { console . error …" at bounding box center [638, 384] width 586 height 520
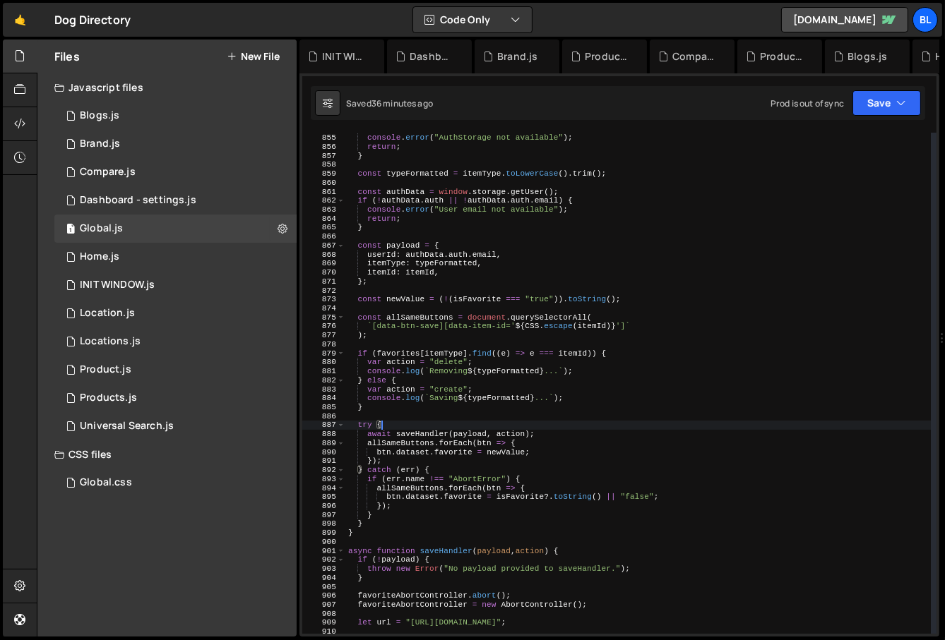
click at [457, 495] on div "if ( ! window . storage || ! window . storage . getUser ( )) { console . error …" at bounding box center [638, 384] width 586 height 520
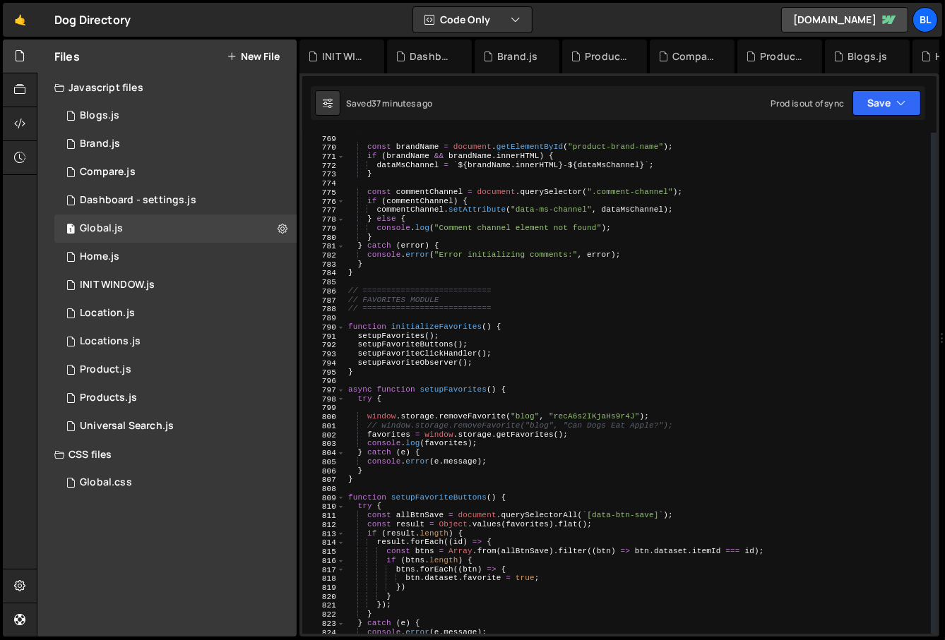
scroll to position [6899, 0]
click at [573, 392] on div "let dataMsChannel = lastSegment || "" ; const brandName = document . getElement…" at bounding box center [638, 385] width 586 height 520
type textarea "try {"
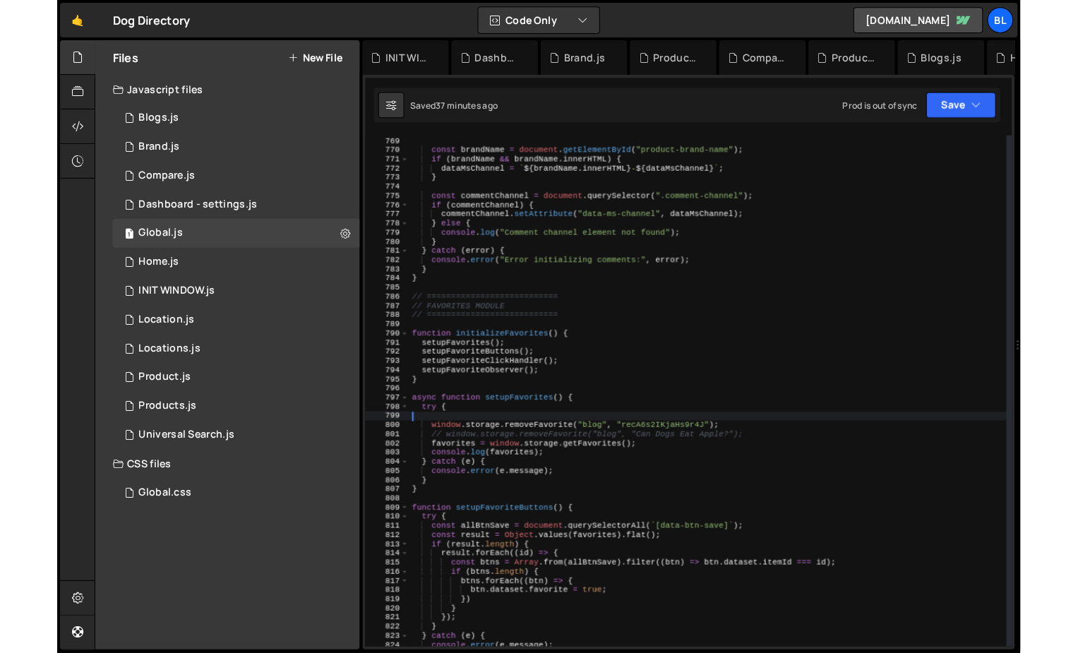
scroll to position [0, 0]
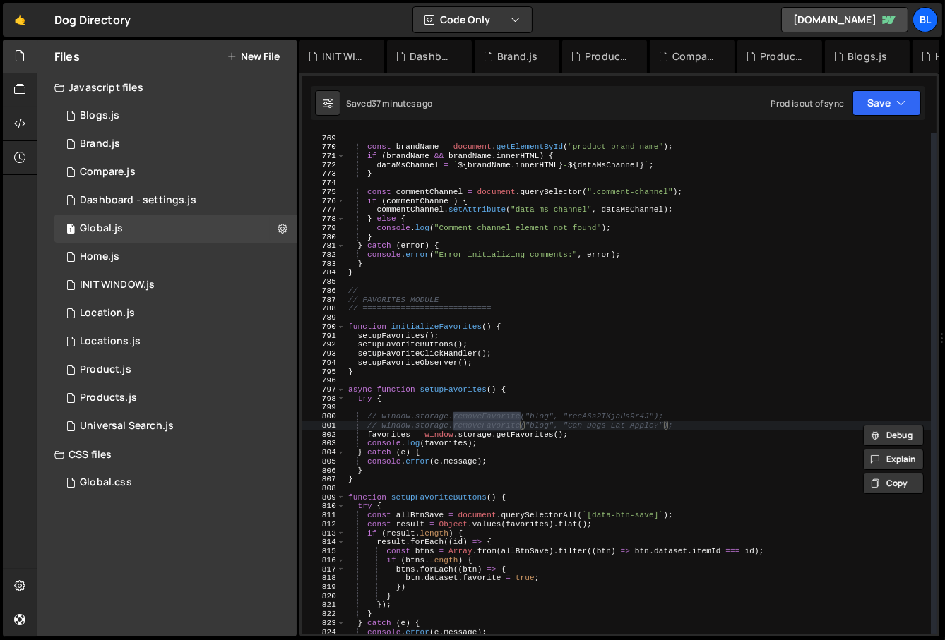
click at [559, 417] on div "let dataMsChannel = lastSegment || "" ; const brandName = document . getElement…" at bounding box center [638, 385] width 586 height 520
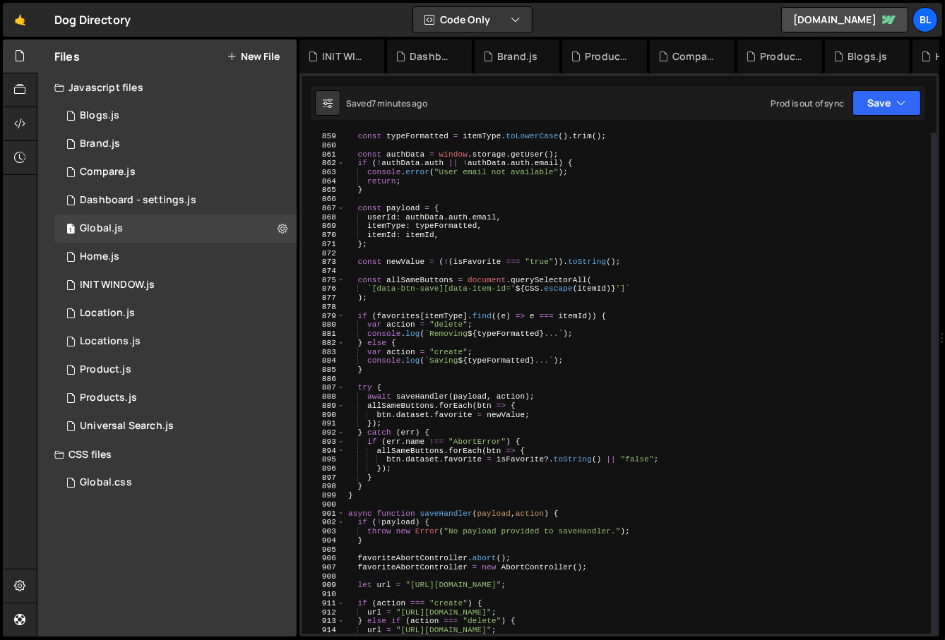
scroll to position [7708, 0]
drag, startPoint x: 376, startPoint y: 290, endPoint x: 407, endPoint y: 298, distance: 32.7
click at [407, 298] on div "const typeFormatted = itemType . toLowerCase ( ) . trim ( ) ; const authData = …" at bounding box center [638, 384] width 586 height 520
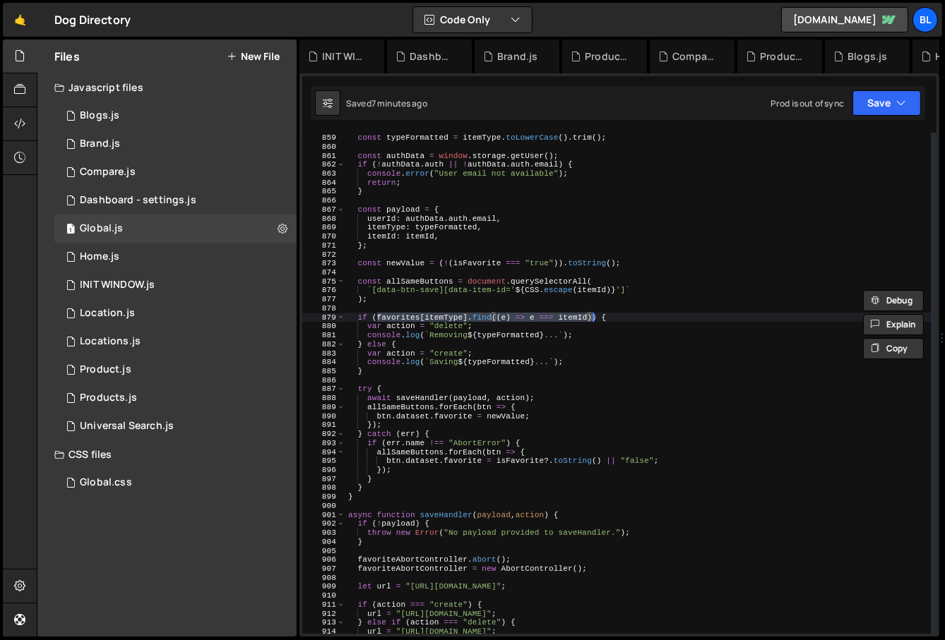
type textarea "if (favorites[itemType].find((e) => e === itemId)) {"
drag, startPoint x: 376, startPoint y: 316, endPoint x: 590, endPoint y: 315, distance: 213.9
click at [590, 315] on div "const typeFormatted = itemType . toLowerCase ( ) . trim ( ) ; const authData = …" at bounding box center [638, 384] width 586 height 520
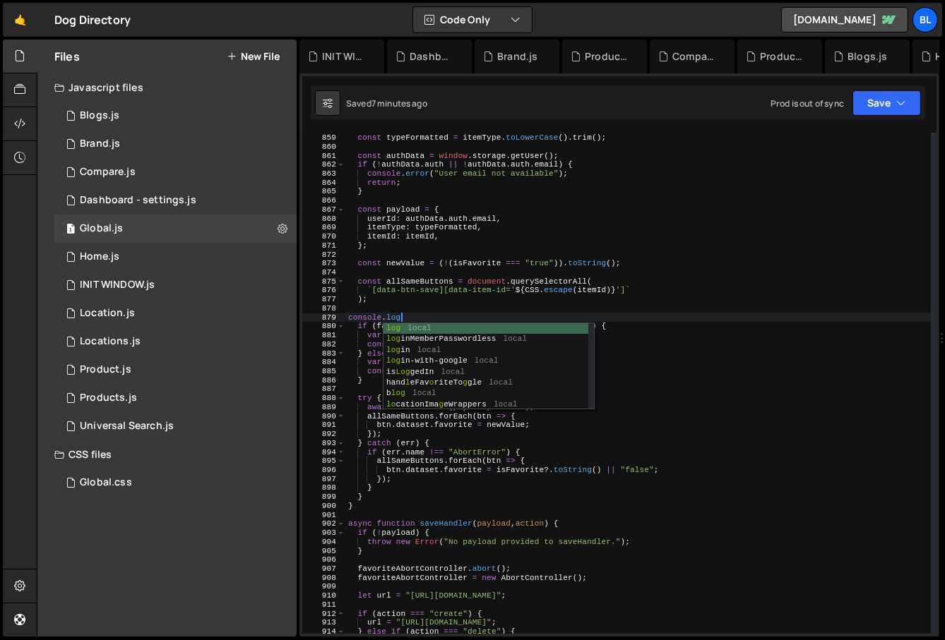
scroll to position [0, 4]
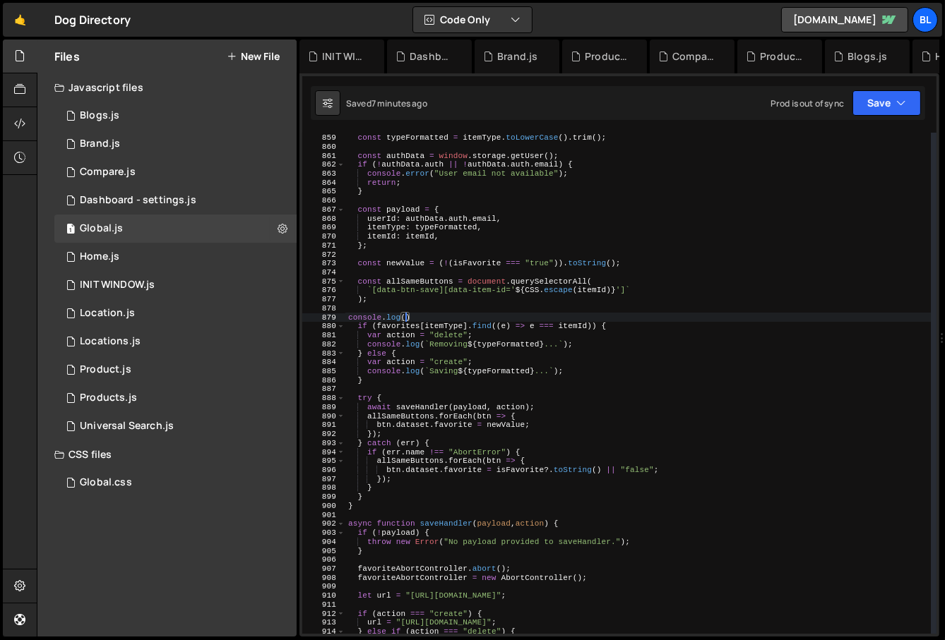
paste textarea "favorites[itemType].find((e) => e === itemId))"
click at [397, 342] on div "const typeFormatted = itemType . toLowerCase ( ) . trim ( ) ; const authData = …" at bounding box center [638, 384] width 586 height 520
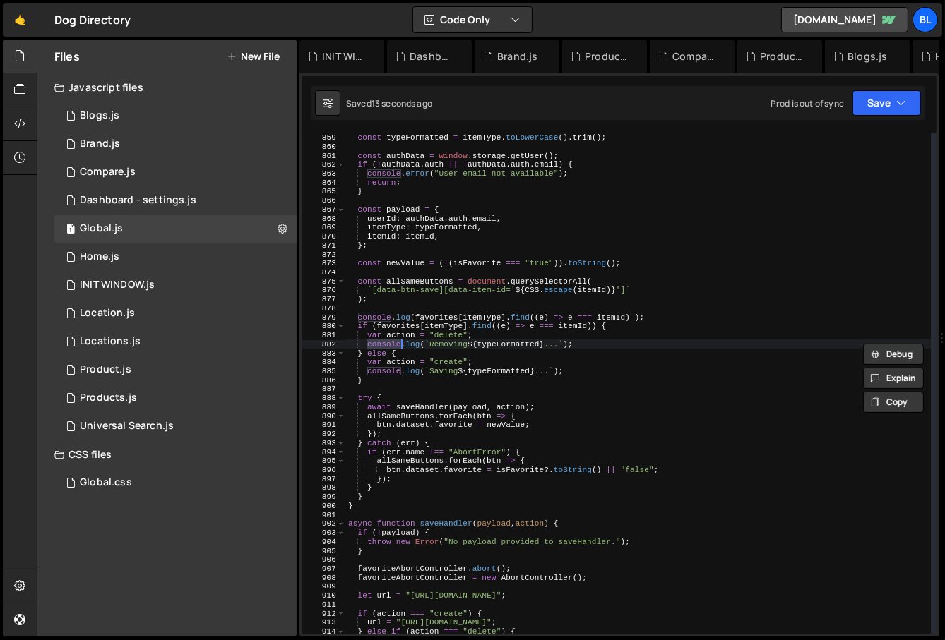
click at [402, 319] on div "const typeFormatted = itemType . toLowerCase ( ) . trim ( ) ; const authData = …" at bounding box center [638, 384] width 586 height 520
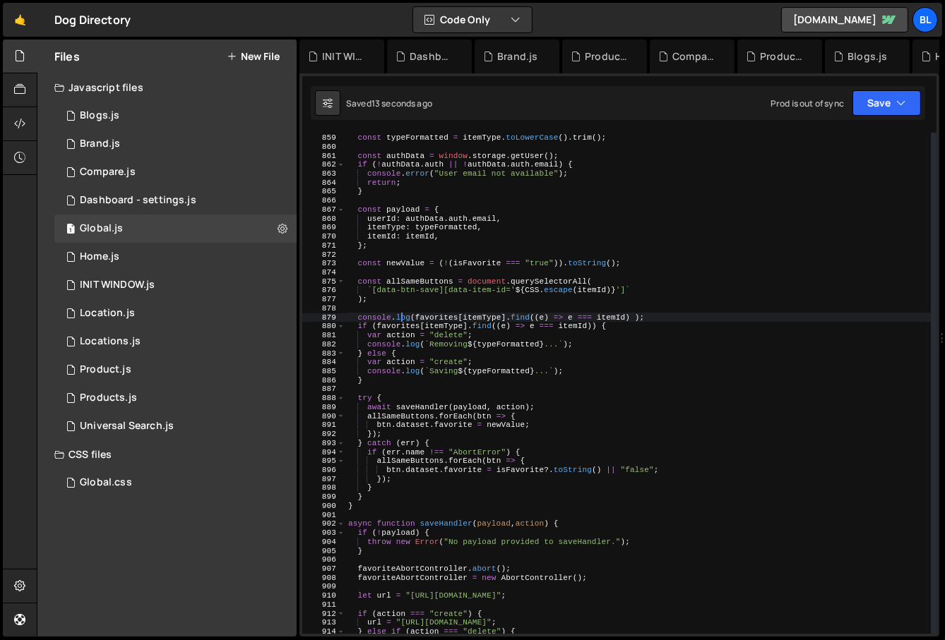
click at [402, 319] on div "const typeFormatted = itemType . toLowerCase ( ) . trim ( ) ; const authData = …" at bounding box center [638, 384] width 586 height 520
click at [402, 328] on div "const typeFormatted = itemType . toLowerCase ( ) . trim ( ) ; const authData = …" at bounding box center [638, 384] width 586 height 520
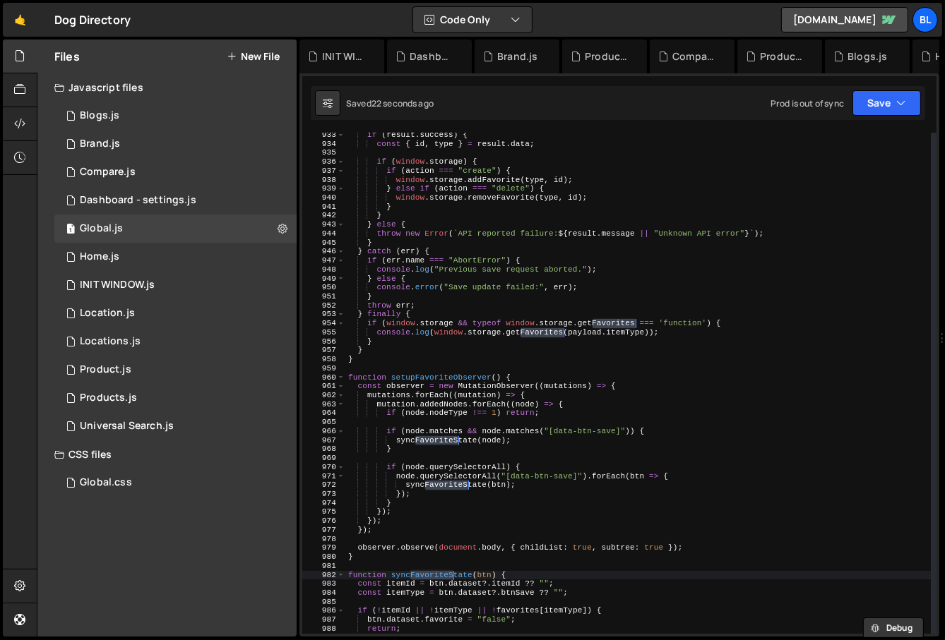
scroll to position [8409, 0]
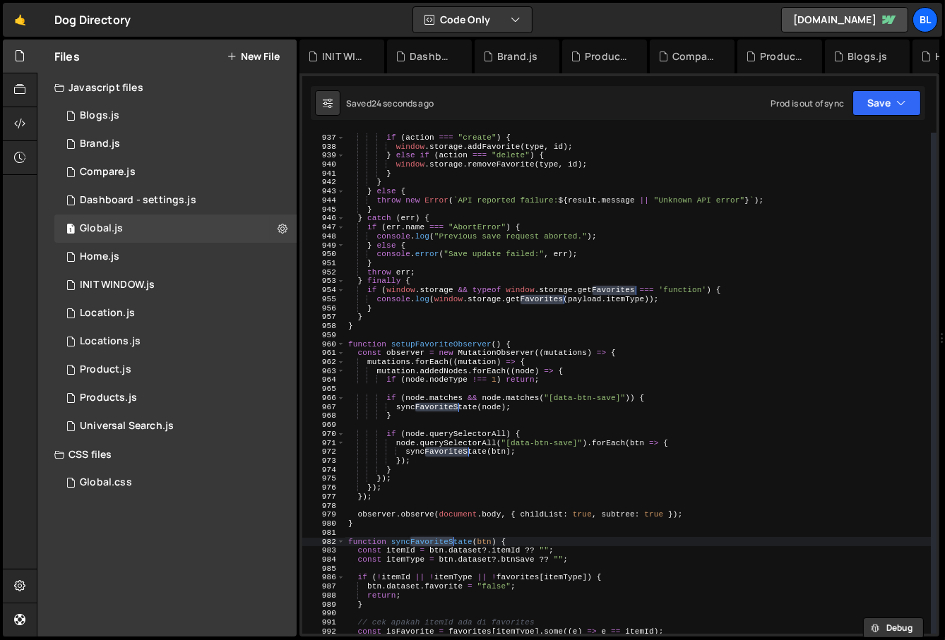
type textarea "const itemId = btn.dataset?.itemId ?? "";"
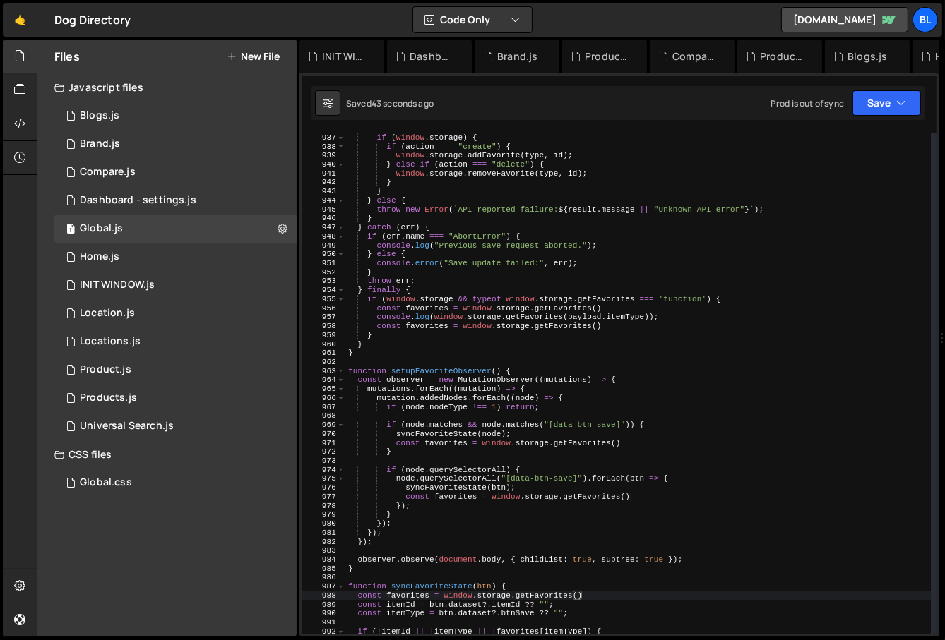
scroll to position [0, 20]
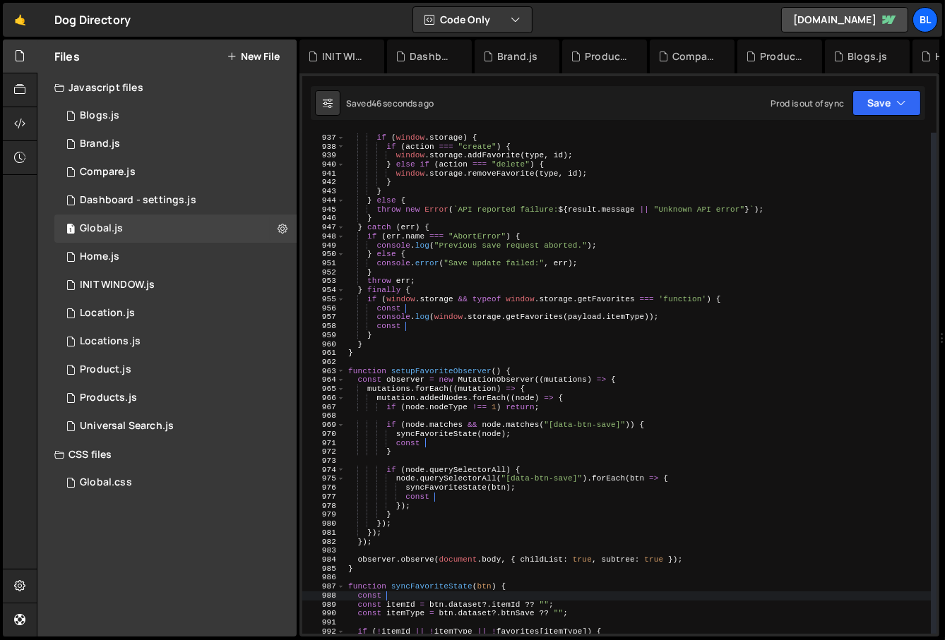
type textarea "const"
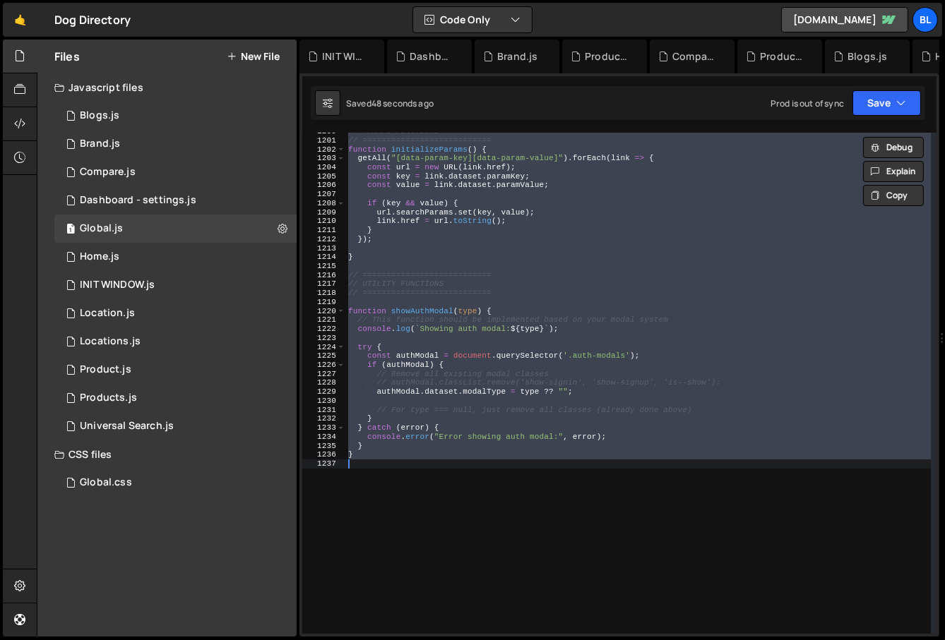
scroll to position [10764, 0]
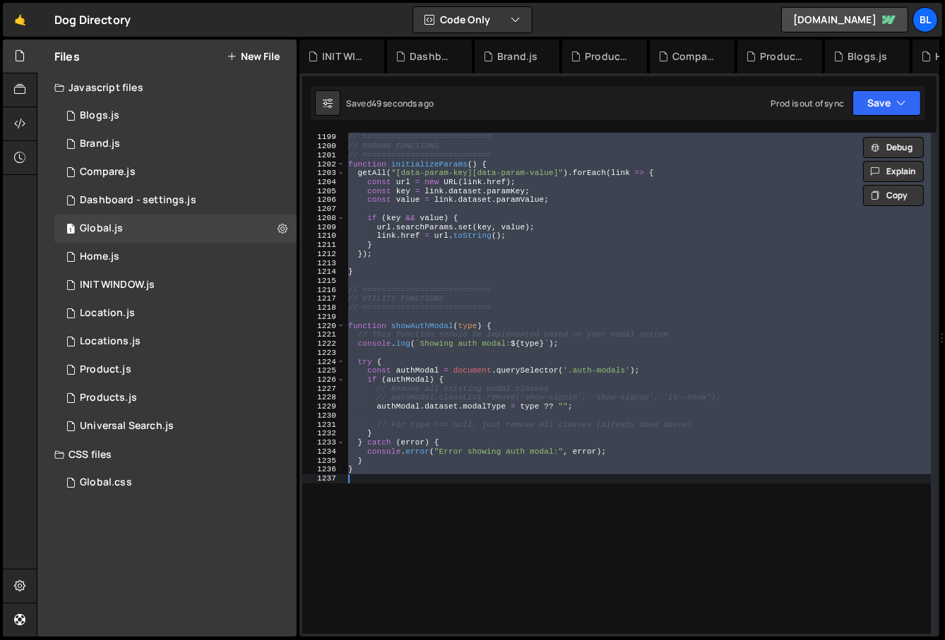
type textarea "}"
click at [539, 349] on div "// =========================== // PARAMS FUNCTIONS // =========================…" at bounding box center [638, 384] width 586 height 520
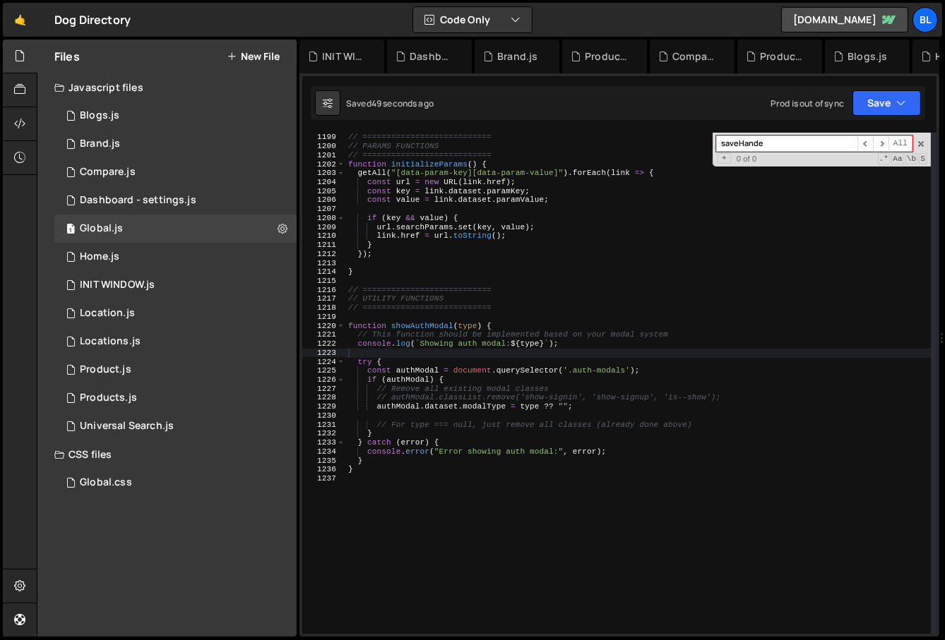
paste input "favorites[itemType].find((e) => e === itemId)"
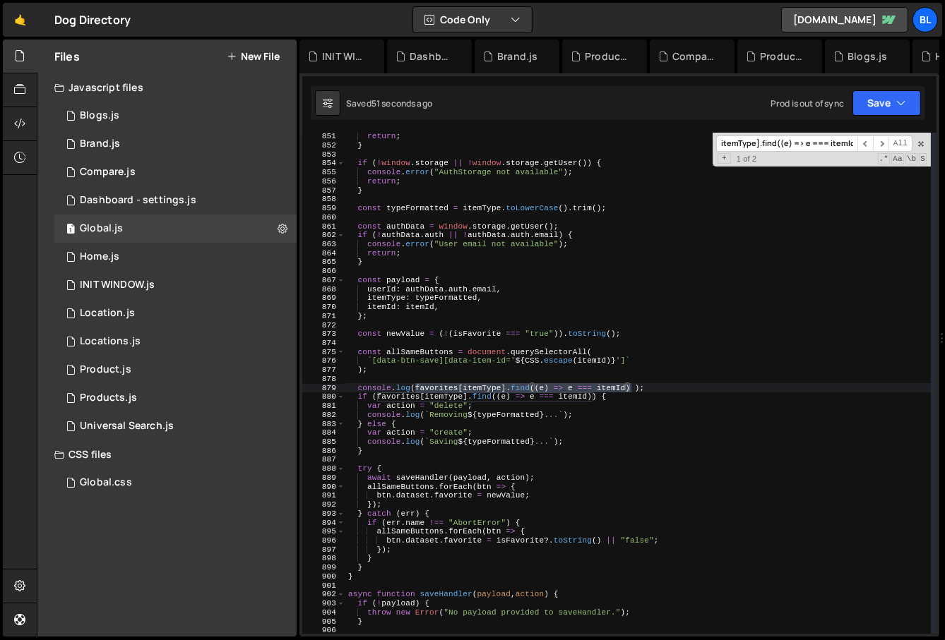
type input "favorites[itemType].find((e) => e === itemId)"
click at [445, 365] on div "return ; } if ( ! window . storage || ! window . storage . getUser ( )) { conso…" at bounding box center [638, 392] width 586 height 520
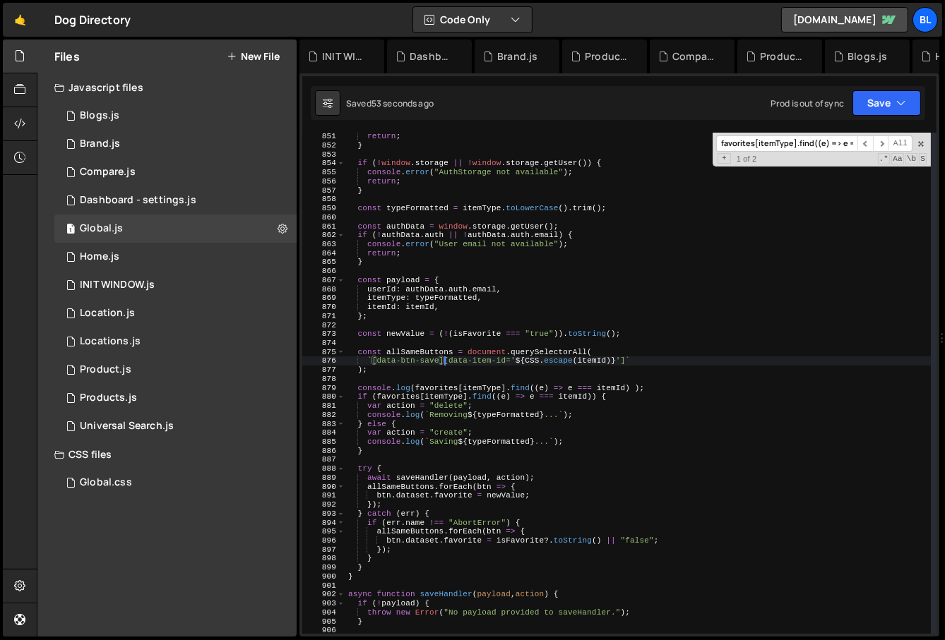
type textarea ");"
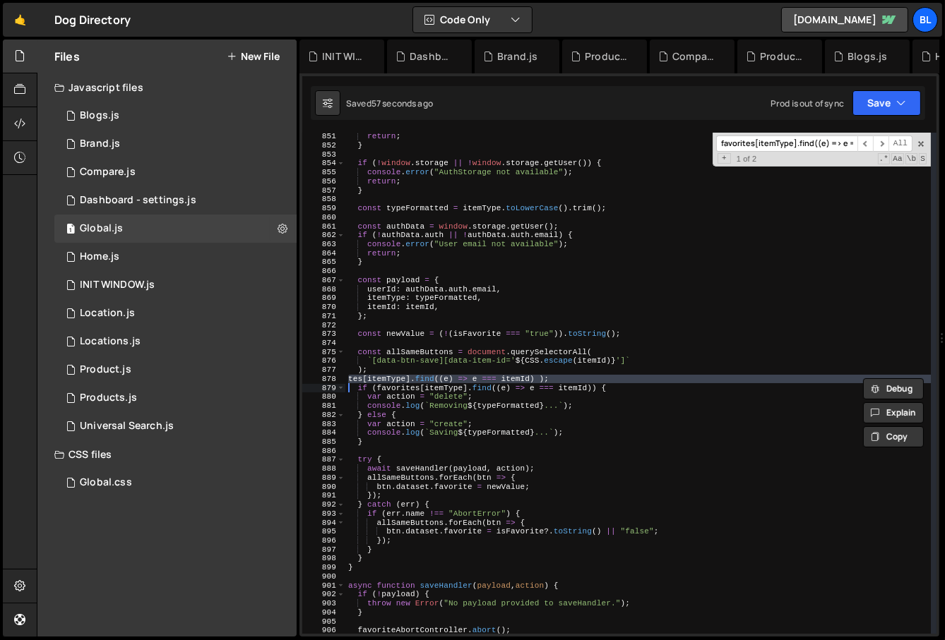
type textarea "if (favorites[itemType].find((e) => e === itemId)) {"
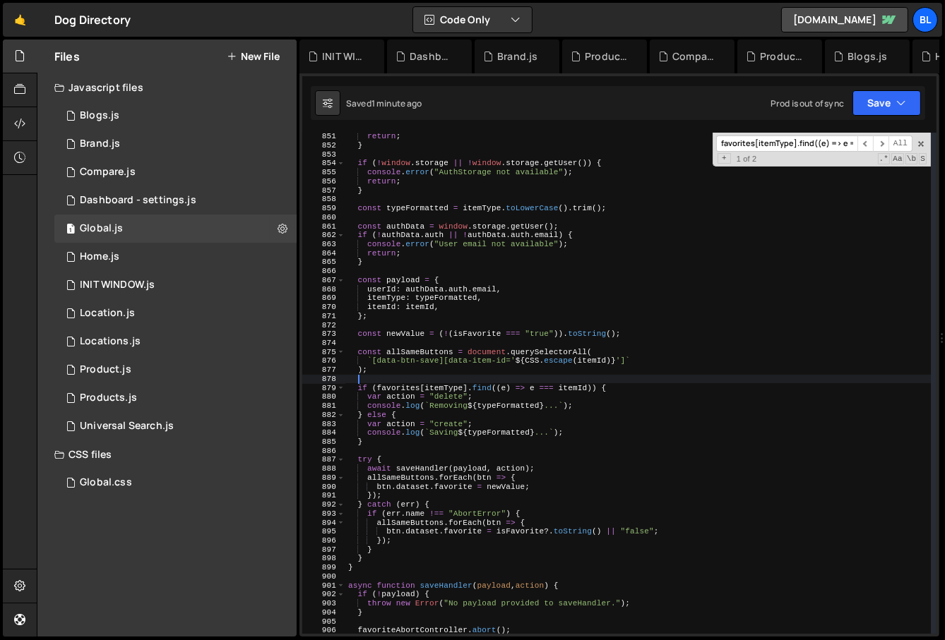
click at [409, 448] on div "return ; } if ( ! window . storage || ! window . storage . getUser ( )) { conso…" at bounding box center [638, 392] width 586 height 520
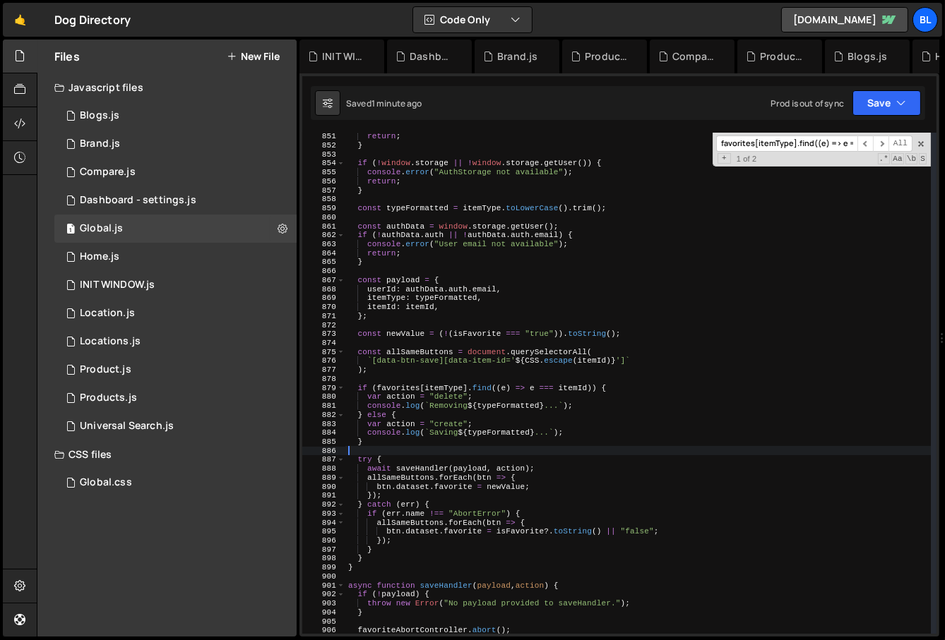
click at [409, 448] on div "return ; } if ( ! window . storage || ! window . storage . getUser ( )) { conso…" at bounding box center [638, 392] width 586 height 520
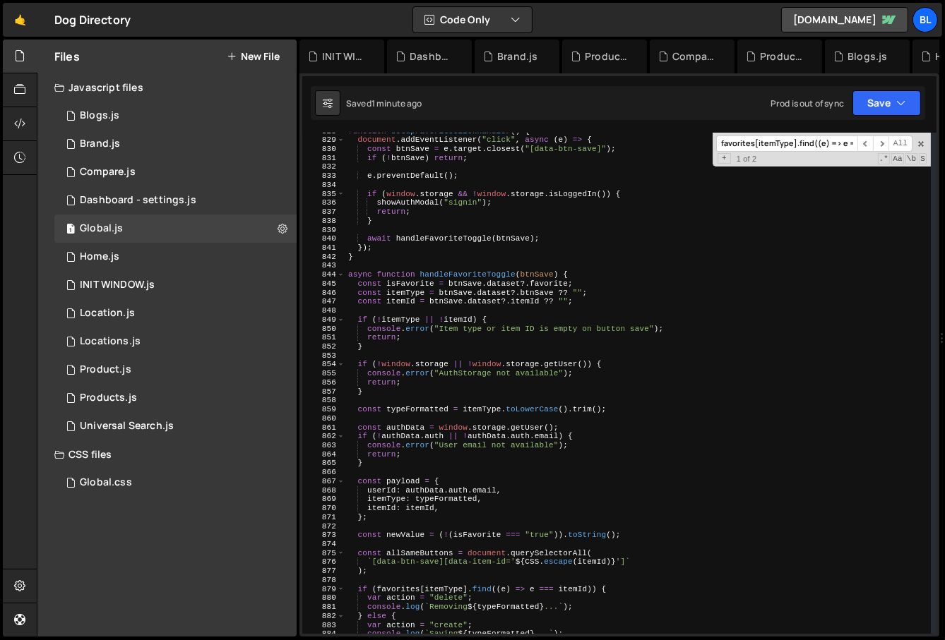
scroll to position [7437, 0]
click at [483, 281] on div "function setupFavoriteClickHandler ( ) { document . addEventListener ( "click" …" at bounding box center [638, 386] width 586 height 520
type textarea "const isFavorite = btnSave.dataset?.favorite;"
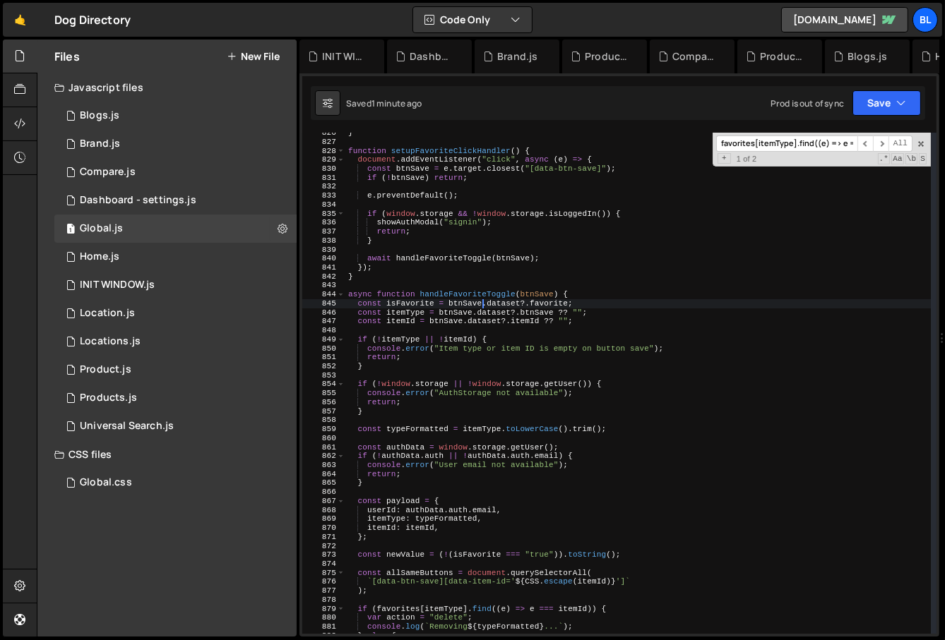
scroll to position [7410, 0]
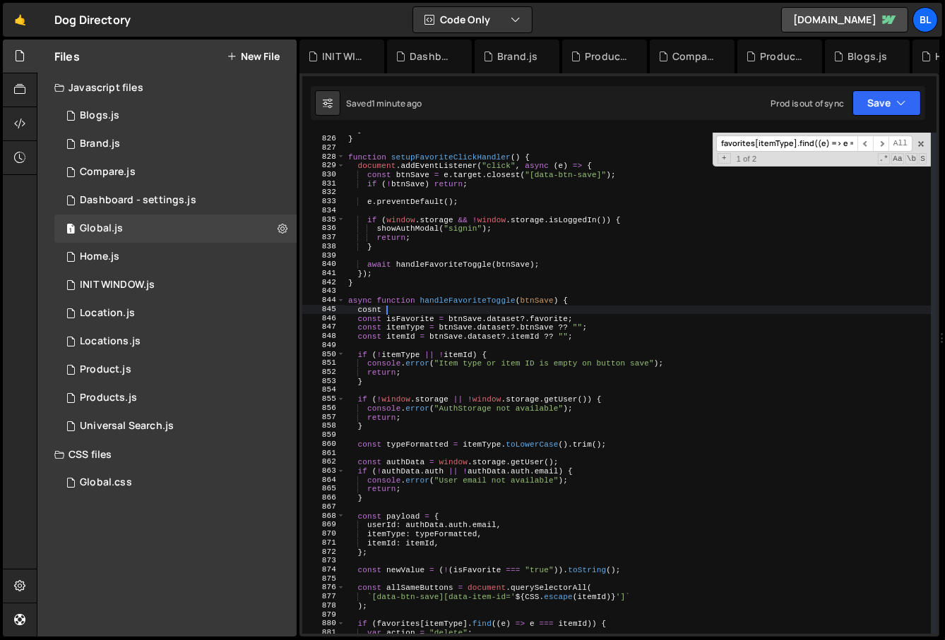
type textarea "cosnt"
type textarea "const favorites = window.storage.getFavorites();"
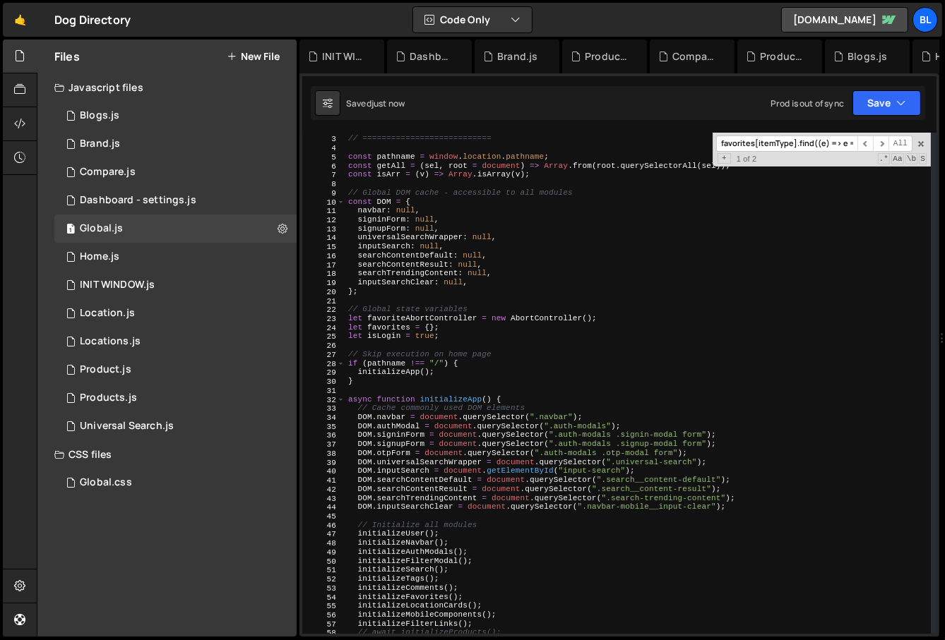
scroll to position [0, 0]
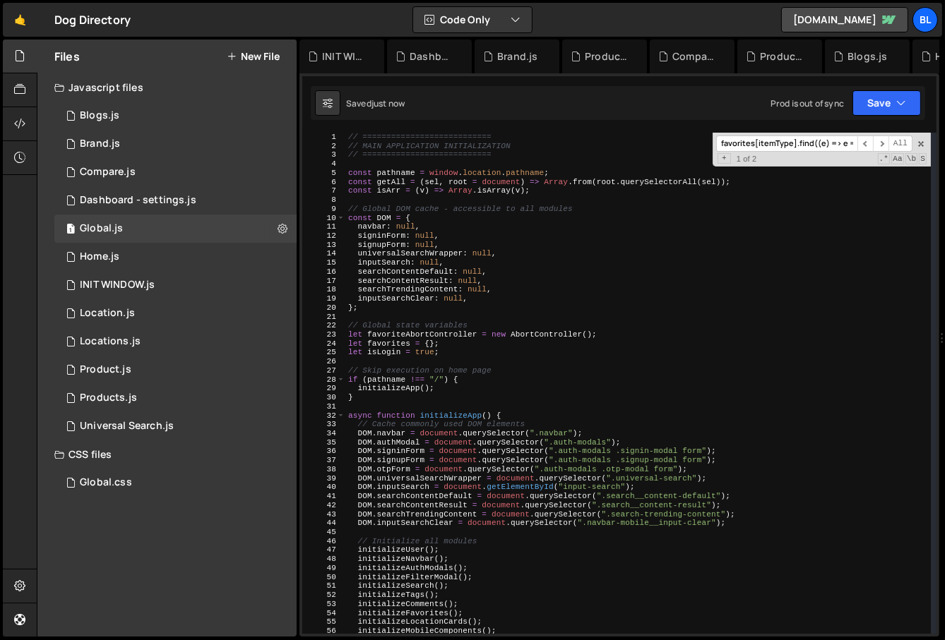
click at [475, 316] on div "// =========================== // MAIN APPLICATION INITIALIZATION // ==========…" at bounding box center [638, 393] width 586 height 520
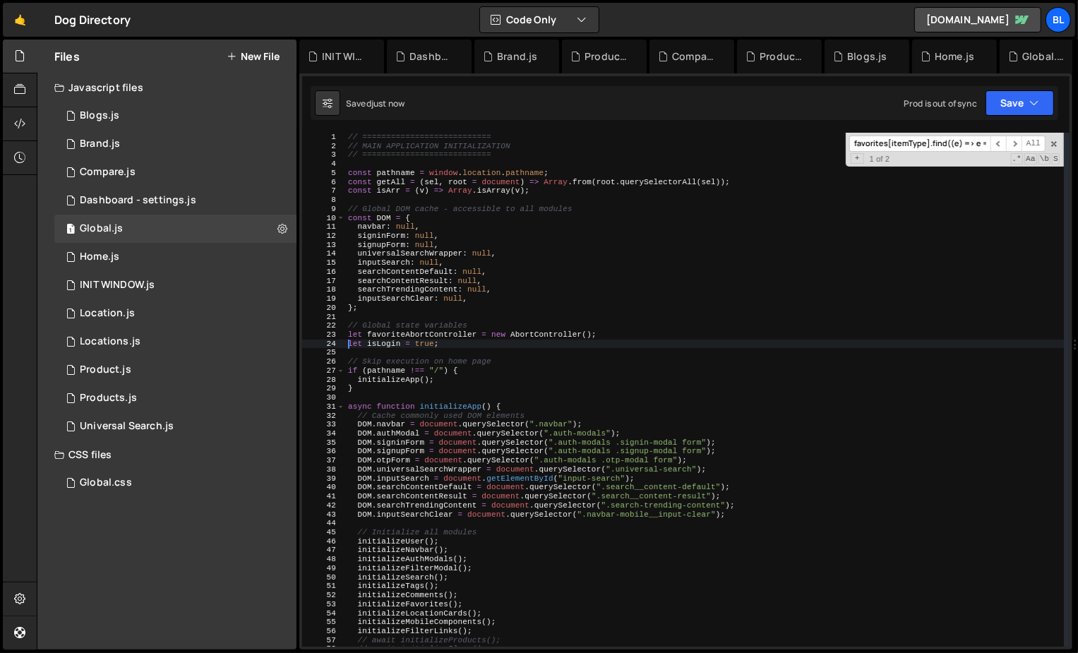
click at [602, 323] on div "// =========================== // MAIN APPLICATION INITIALIZATION // ==========…" at bounding box center [704, 399] width 719 height 532
type textarea "// Global state variables"
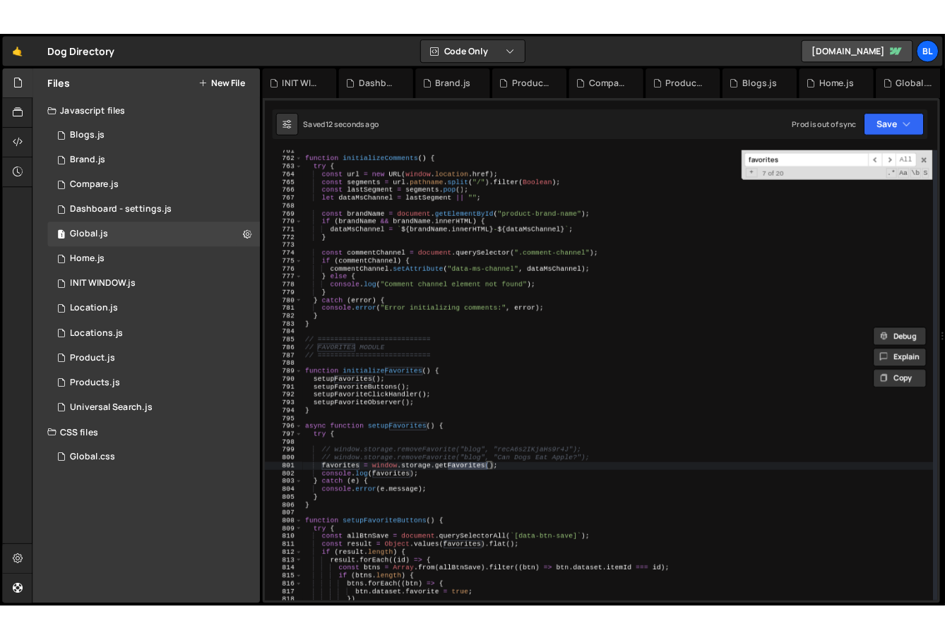
scroll to position [6832, 0]
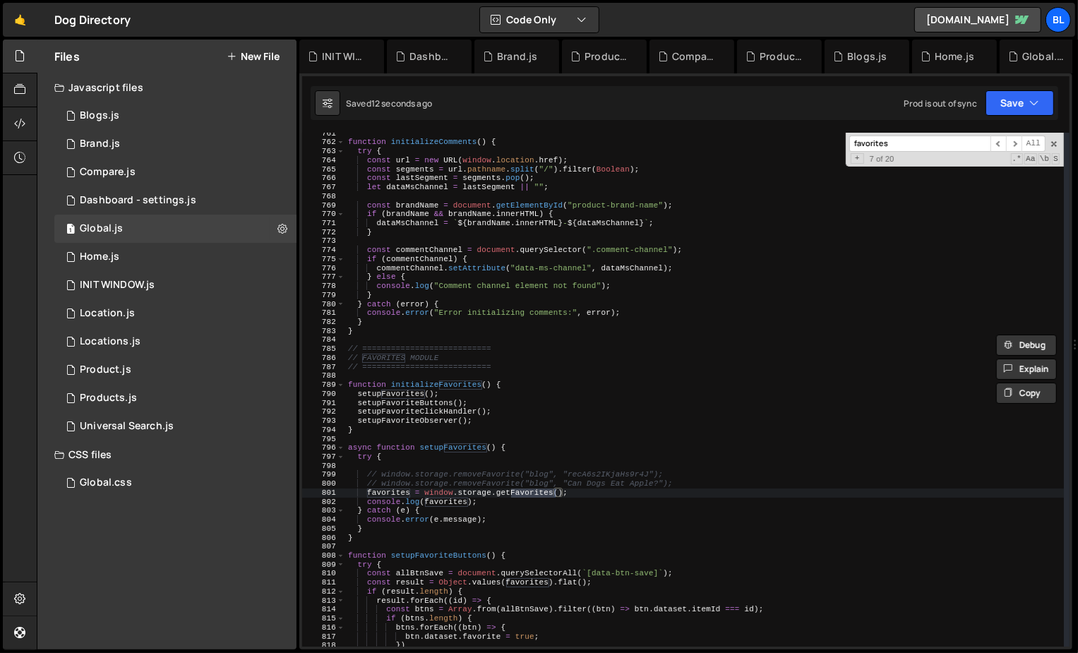
type input "favorites"
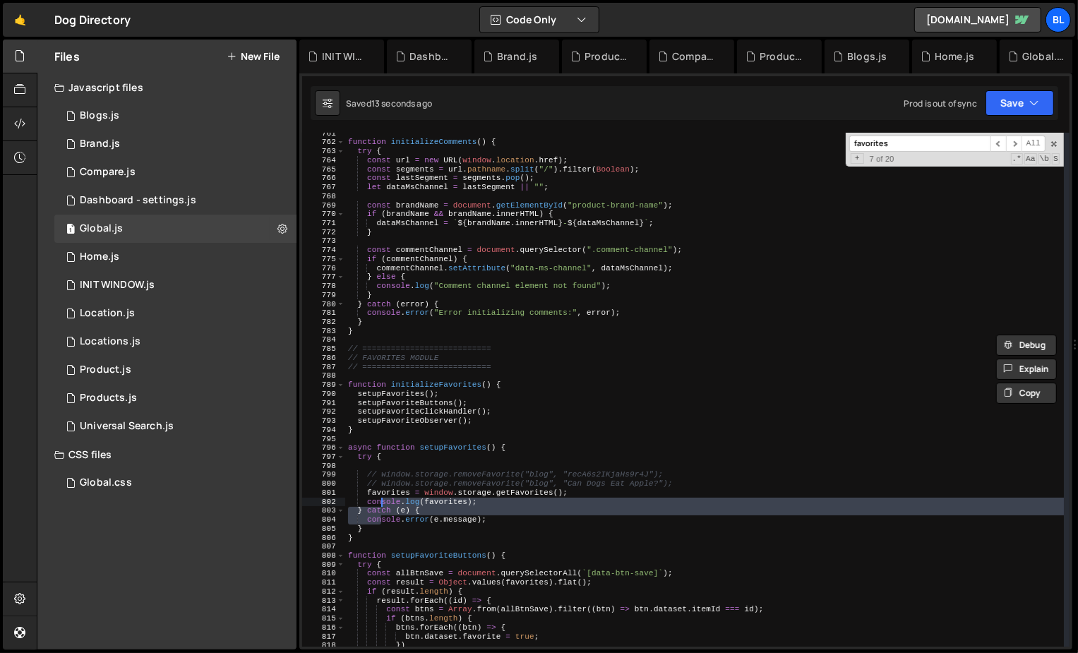
drag, startPoint x: 383, startPoint y: 522, endPoint x: 381, endPoint y: 504, distance: 18.4
click at [381, 504] on div "function initializeComments ( ) { try { const url = new URL ( window . location…" at bounding box center [704, 395] width 719 height 532
type textarea "console.log(favorites); } catch (e) {"
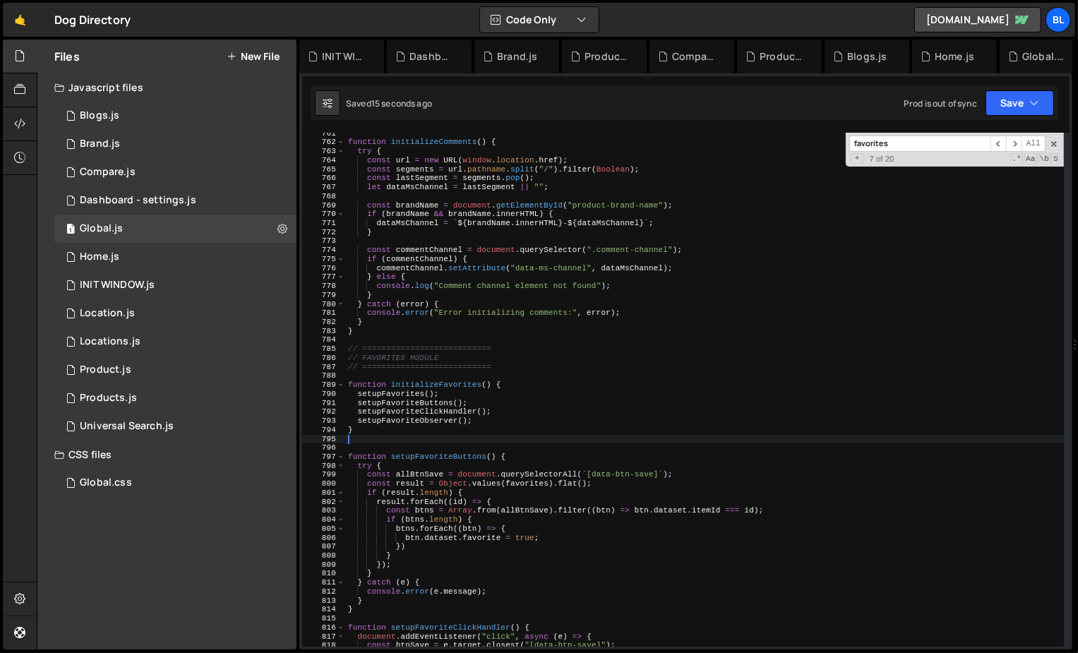
drag, startPoint x: 368, startPoint y: 536, endPoint x: 340, endPoint y: 441, distance: 99.2
click at [340, 441] on div "761 762 763 764 765 766 767 768 769 770 771 772 773 774 775 776 777 778 779 780…" at bounding box center [685, 390] width 767 height 514
click at [467, 383] on div "function initializeComments ( ) { try { const url = new URL ( window . location…" at bounding box center [704, 395] width 719 height 532
type textarea "setupFavorites"
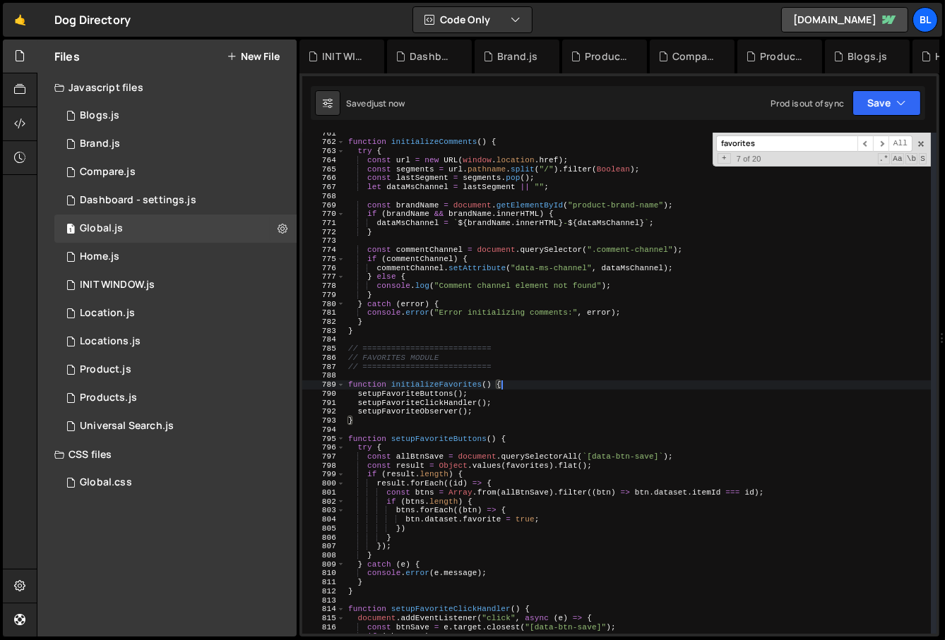
click at [810, 140] on input "favorites" at bounding box center [786, 144] width 141 height 16
click at [525, 501] on div "function initializeComments ( ) { try { const url = new URL ( window . location…" at bounding box center [638, 389] width 586 height 520
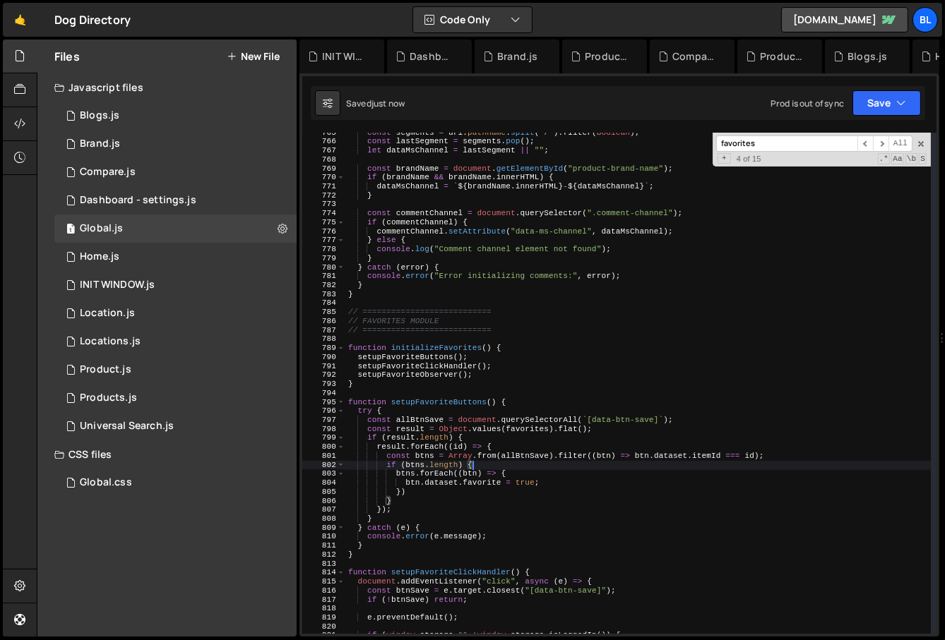
scroll to position [6870, 0]
click at [534, 430] on div "const segments = url . pathname . split ( "/" ) . filter ( Boolean ) ; const la…" at bounding box center [638, 387] width 586 height 520
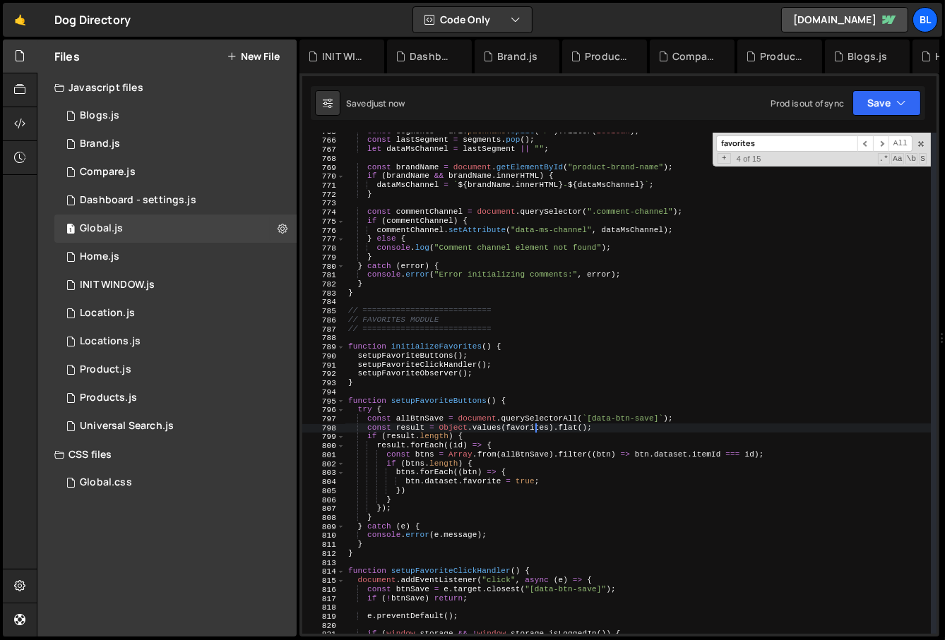
type textarea "const allBtnSave = document.querySelectorAll(`[data-btn-save]`);"
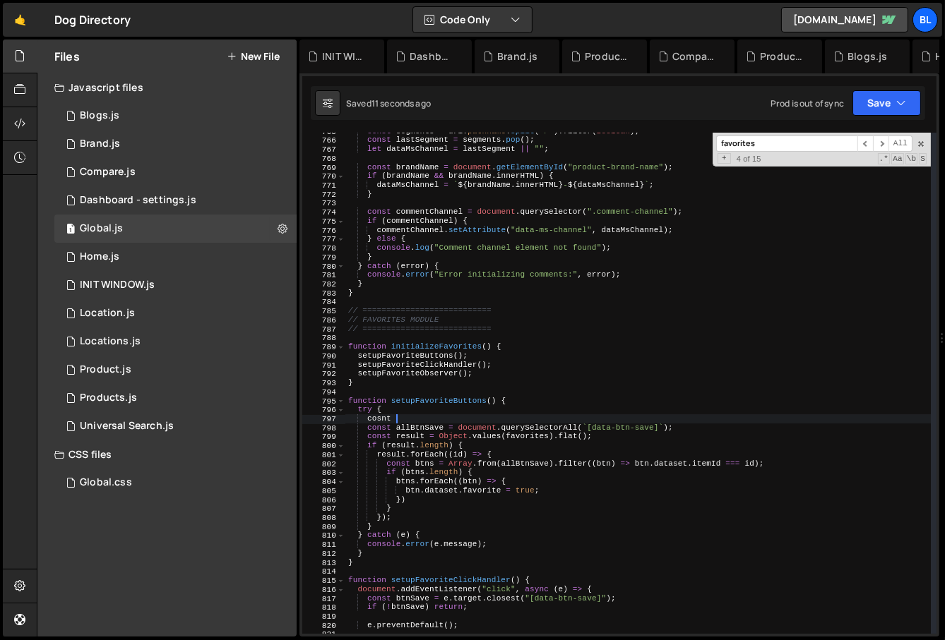
type textarea "cosnt"
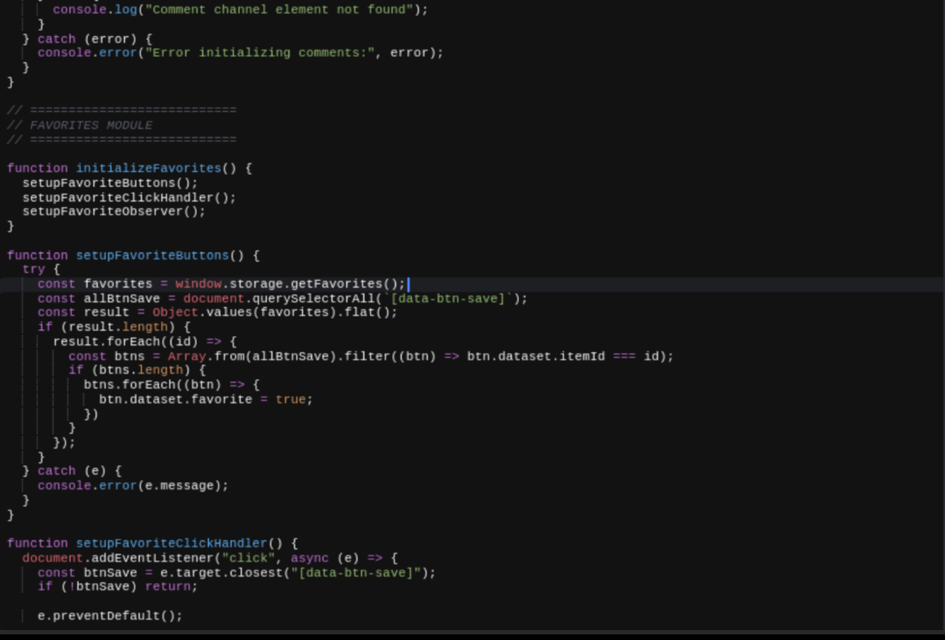
click at [672, 529] on div "const segments = url . pathname . split ( "/" ) . filter ( Boolean ) ; const la…" at bounding box center [638, 387] width 586 height 520
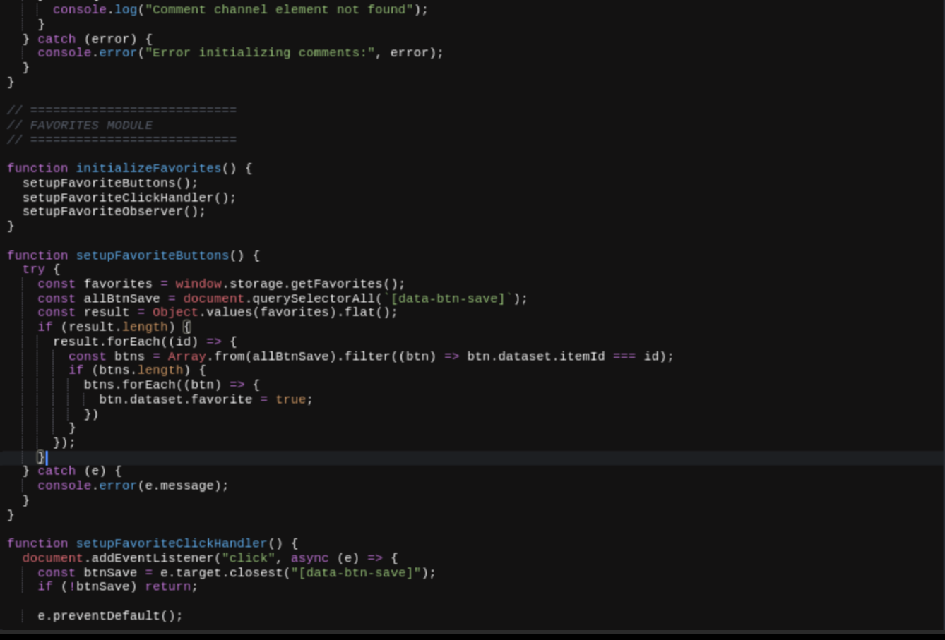
click at [673, 529] on div "const segments = url . pathname . split ( "/" ) . filter ( Boolean ) ; const la…" at bounding box center [638, 387] width 586 height 520
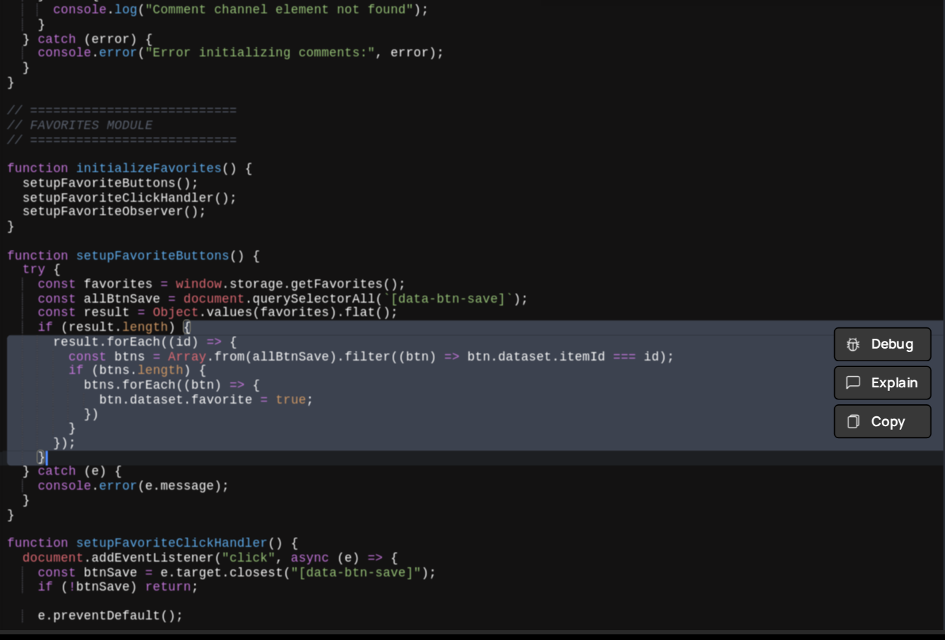
click at [681, 529] on div "const segments = url . pathname . split ( "/" ) . filter ( Boolean ) ; const la…" at bounding box center [637, 383] width 585 height 501
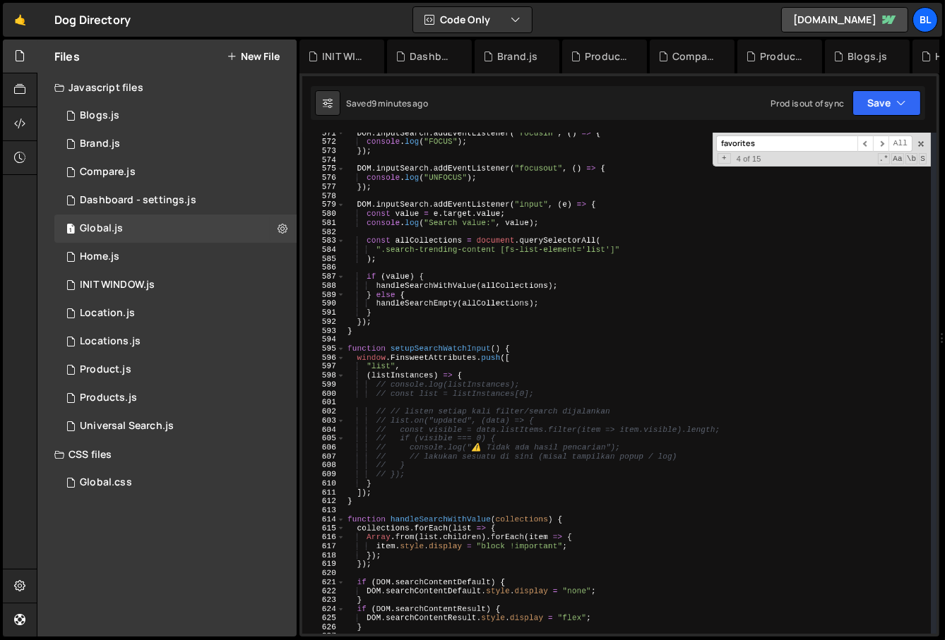
scroll to position [5180, 0]
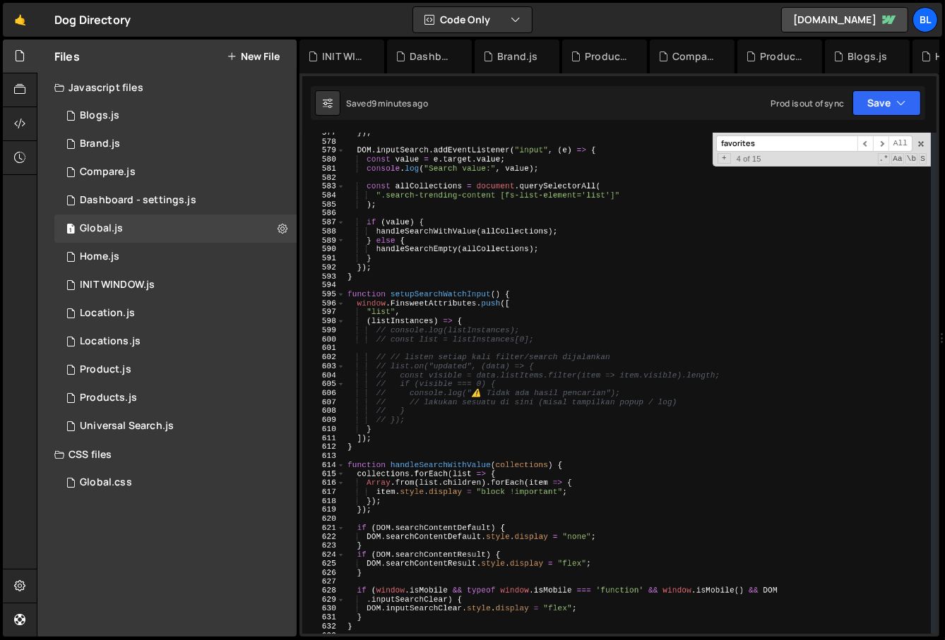
click at [923, 112] on div "Saved 9 minutes ago Prod is out of sync Upgrade to Edit Save Save to Staging S …" at bounding box center [618, 103] width 614 height 34
click at [919, 115] on button "Save" at bounding box center [886, 102] width 68 height 25
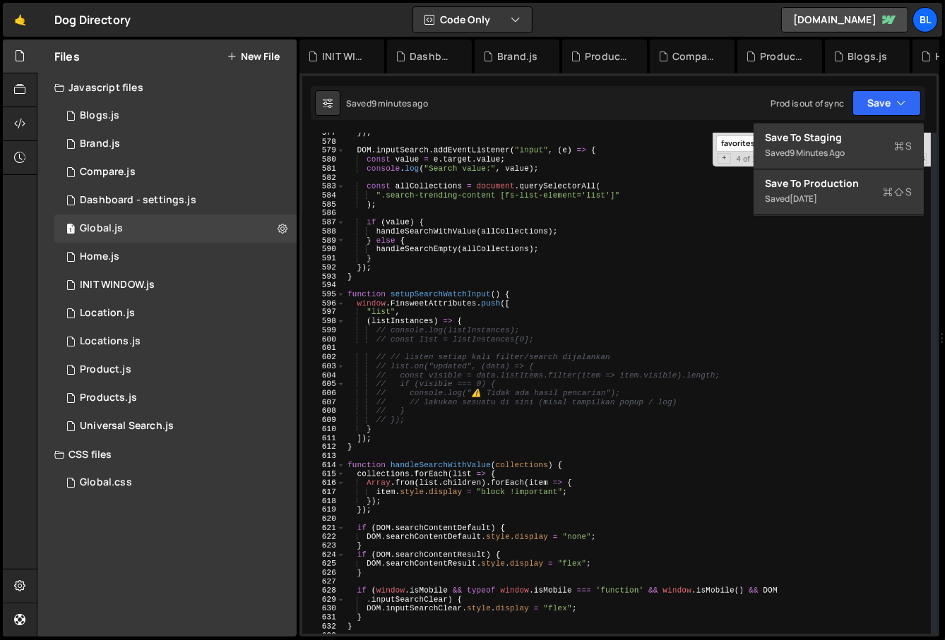
type textarea "(listInstances) => {"
click at [733, 322] on div "}) ; DOM . inputSearch . addEventListener ( "input" , ( e ) => { const value = …" at bounding box center [638, 388] width 587 height 520
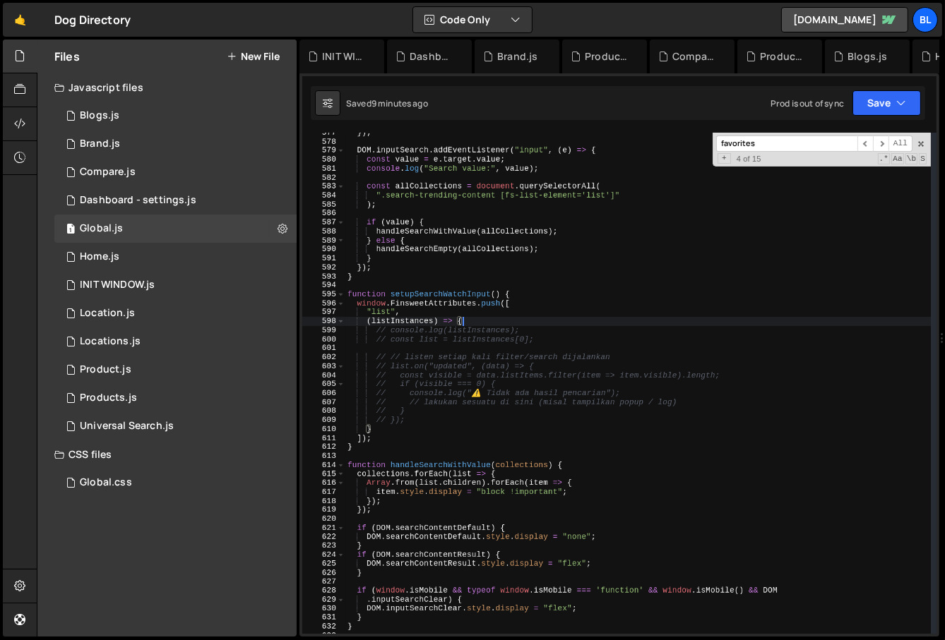
click at [922, 111] on div "Saved 9 minutes ago Prod is out of sync Upgrade to Edit Save Save to Staging S …" at bounding box center [618, 103] width 614 height 34
